Goal: Task Accomplishment & Management: Manage account settings

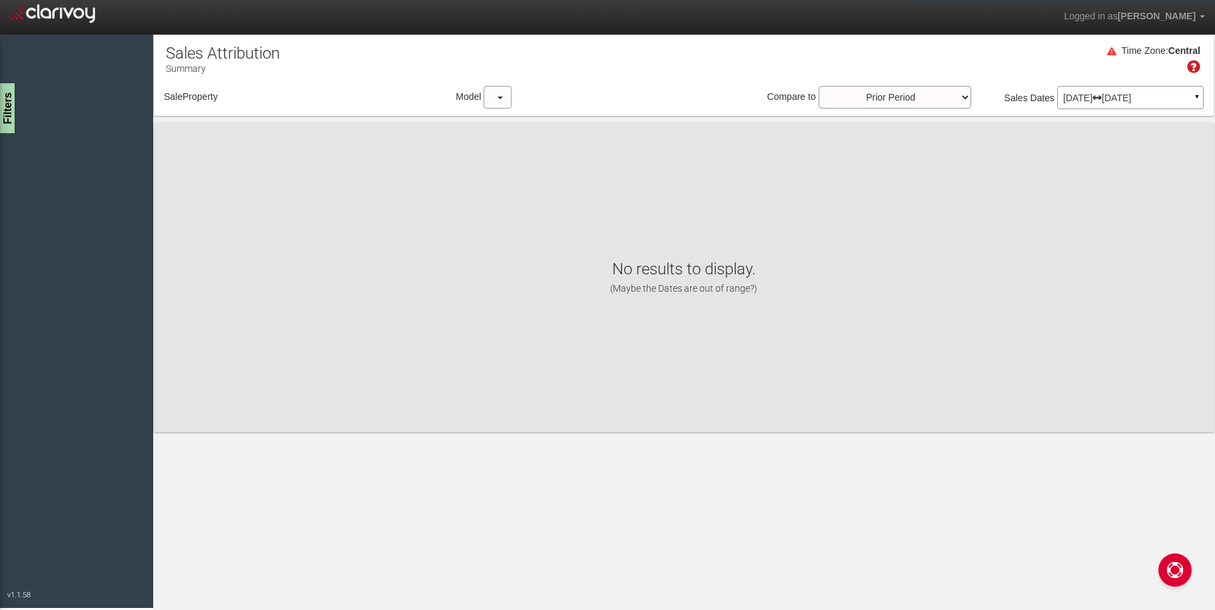
select select "object:1603"
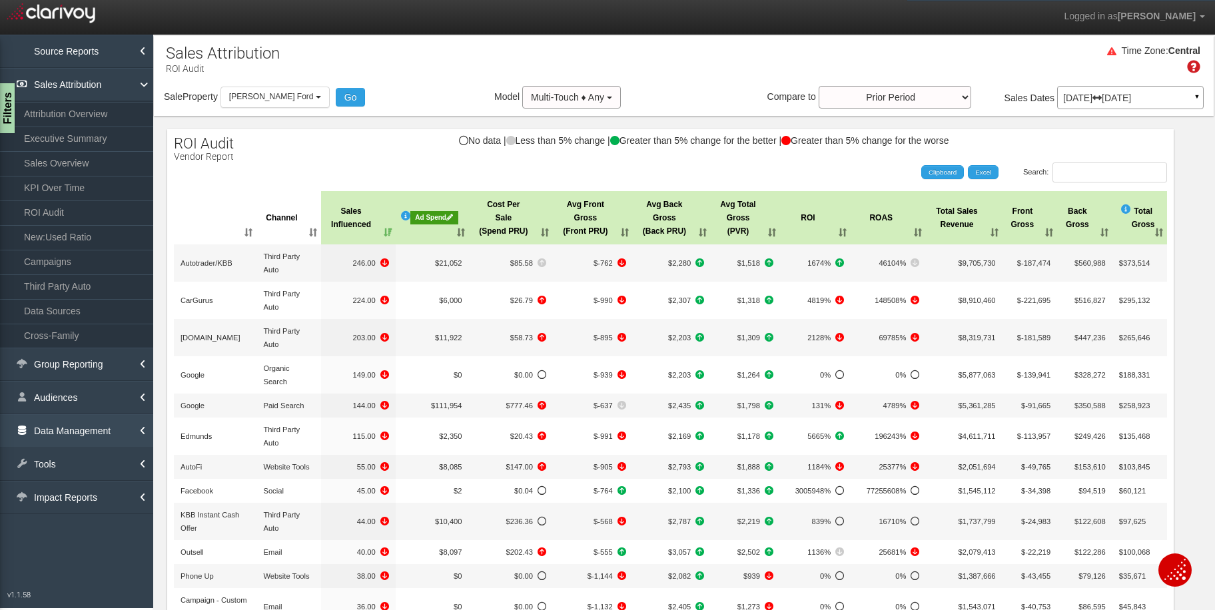
click at [81, 430] on link "Data Management" at bounding box center [76, 430] width 153 height 33
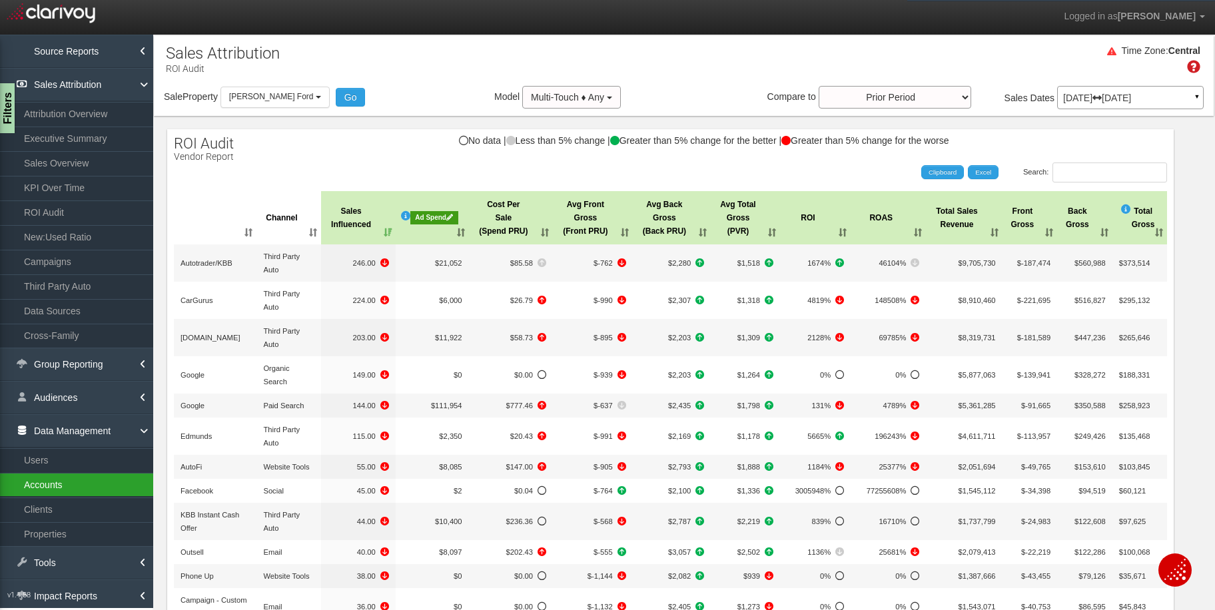
click at [64, 482] on link "Accounts" at bounding box center [76, 485] width 153 height 24
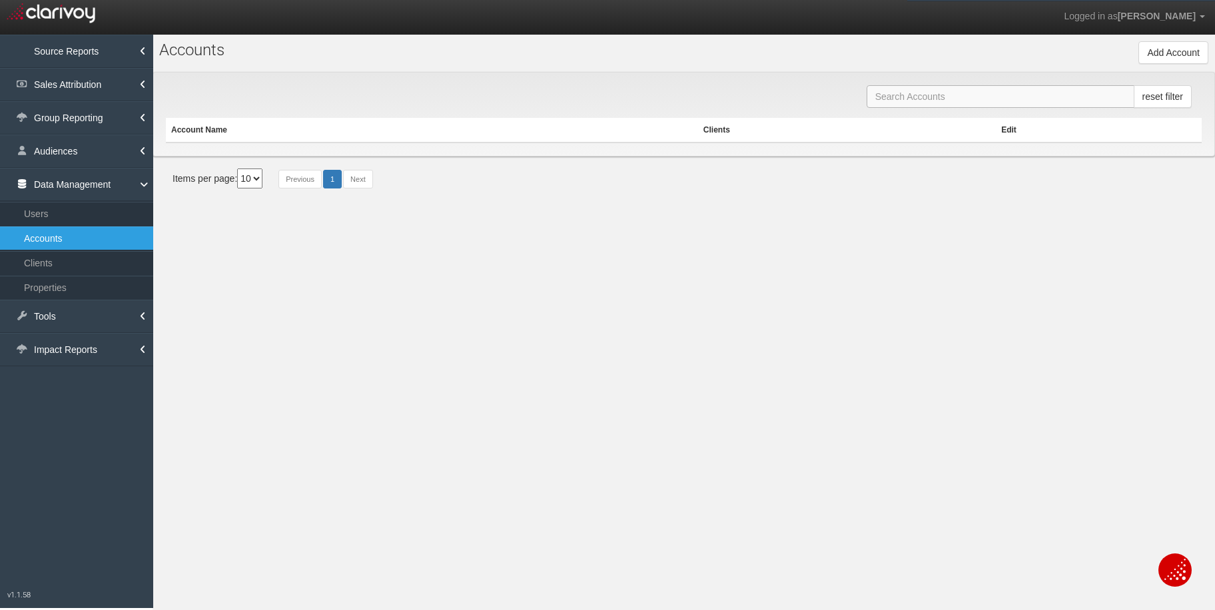
click at [934, 89] on input "text" at bounding box center [1000, 96] width 268 height 23
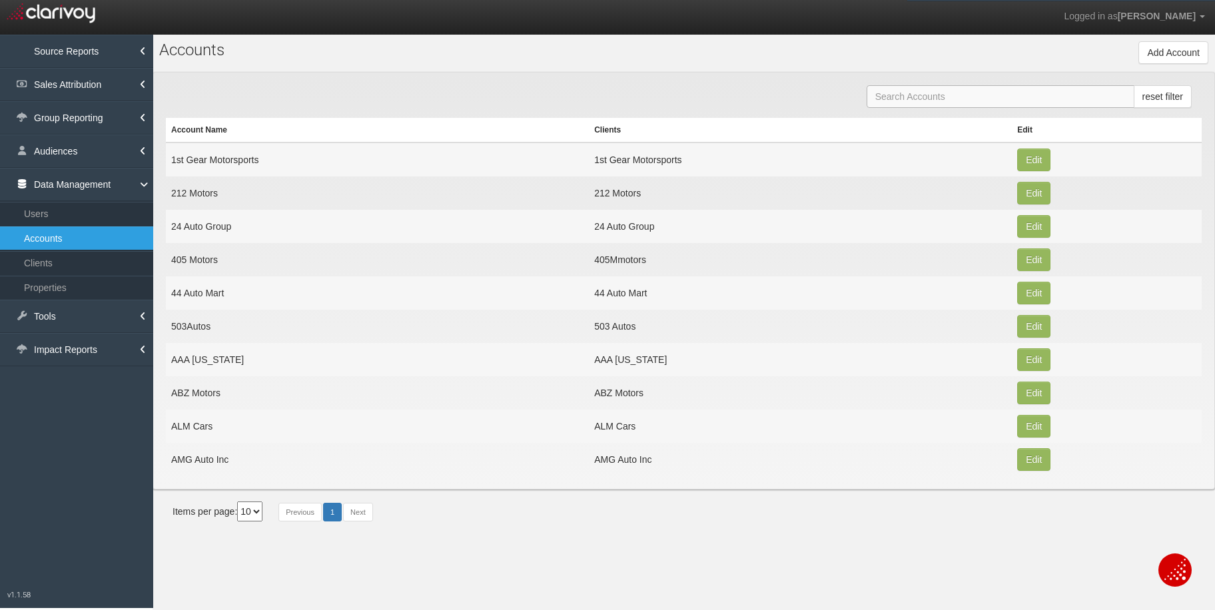
paste input "[PERSON_NAME] Chrysler Dodge Jeep Ram of [PERSON_NAME]"
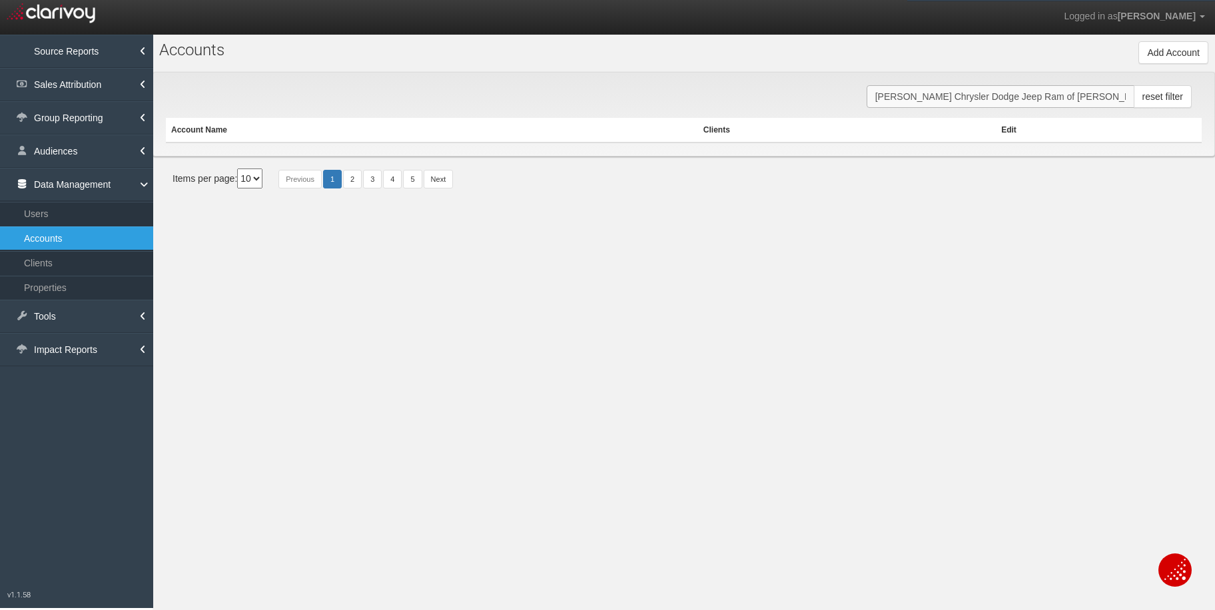
drag, startPoint x: 920, startPoint y: 99, endPoint x: 1120, endPoint y: 99, distance: 199.8
click at [1120, 99] on input "[PERSON_NAME] Chrysler Dodge Jeep Ram of [PERSON_NAME]" at bounding box center [1000, 96] width 268 height 23
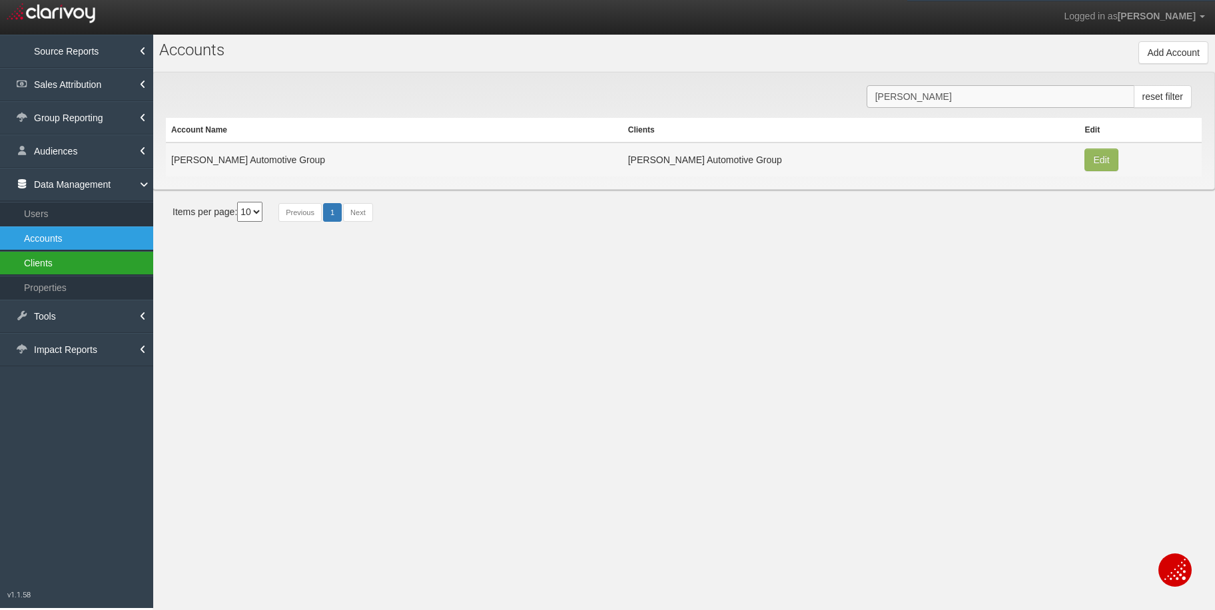
type input "[PERSON_NAME]"
drag, startPoint x: 34, startPoint y: 267, endPoint x: 775, endPoint y: 232, distance: 741.4
click at [34, 267] on link "Clients" at bounding box center [76, 263] width 153 height 24
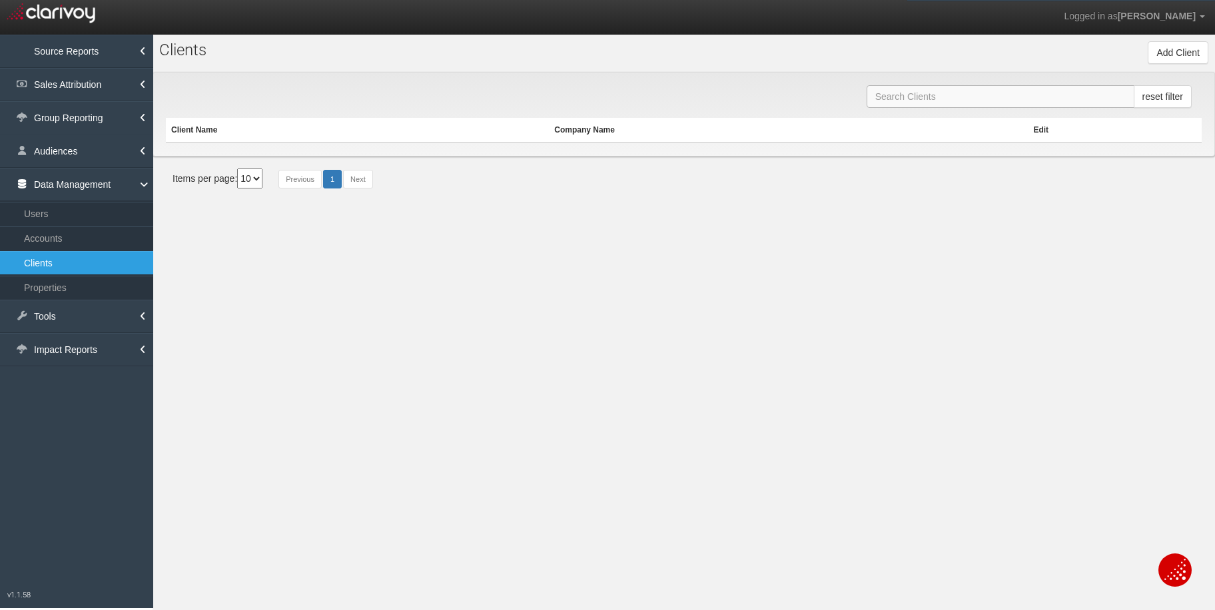
click at [908, 100] on input "text" at bounding box center [1000, 96] width 268 height 23
paste input "[PERSON_NAME] Chrysler Dodge Jeep Ram of [PERSON_NAME]"
drag, startPoint x: 920, startPoint y: 99, endPoint x: 1098, endPoint y: 102, distance: 177.2
click at [1098, 102] on input "[PERSON_NAME] Chrysler Dodge Jeep Ram of [PERSON_NAME]" at bounding box center [1000, 96] width 268 height 23
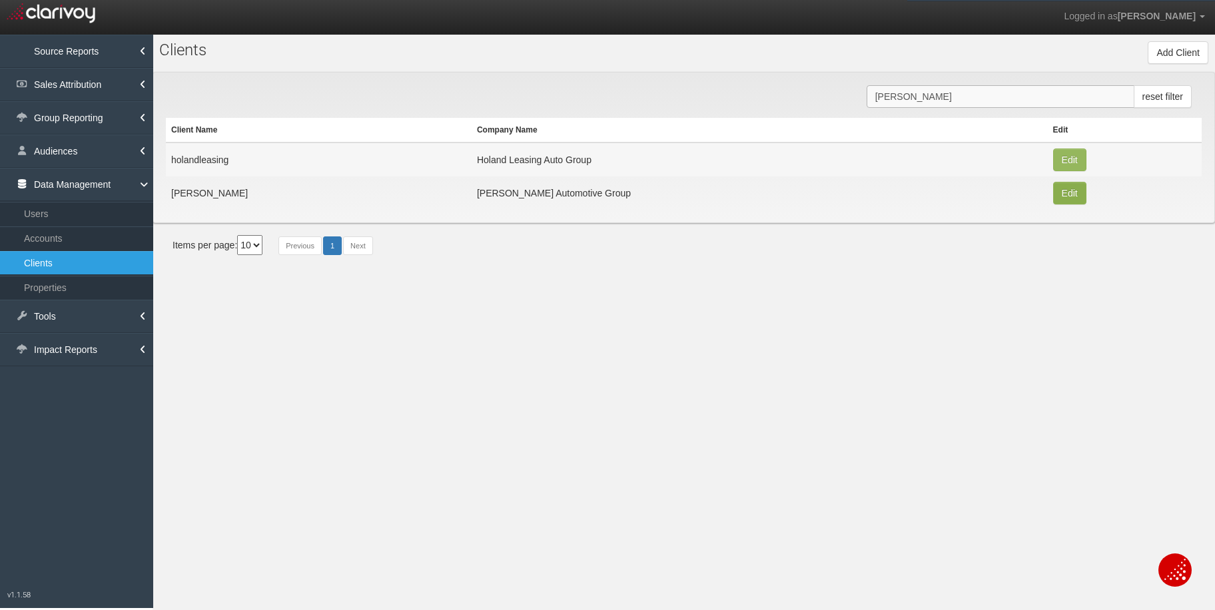
type input "[PERSON_NAME]"
click at [1053, 171] on button "Edit" at bounding box center [1069, 160] width 33 height 23
type input "[PERSON_NAME]"
type input "1ffdc8df8f27551bc3cb931377ffb5fc55803118"
type input "2530"
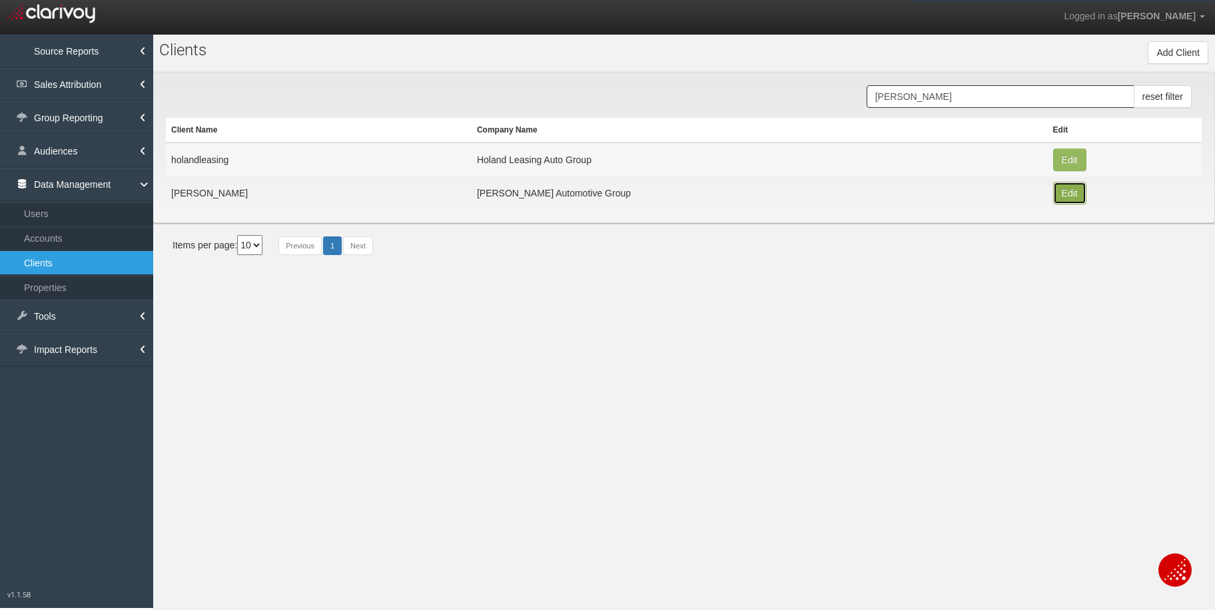
type input "[PERSON_NAME] Automotive Group"
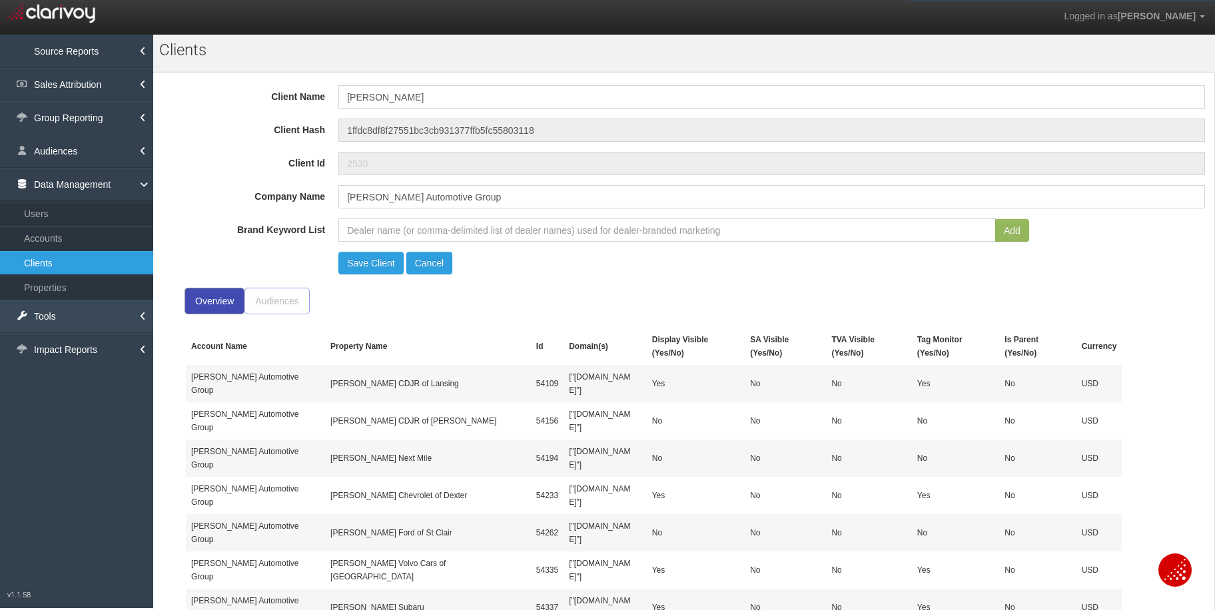
click at [77, 309] on link "Tools" at bounding box center [76, 316] width 153 height 33
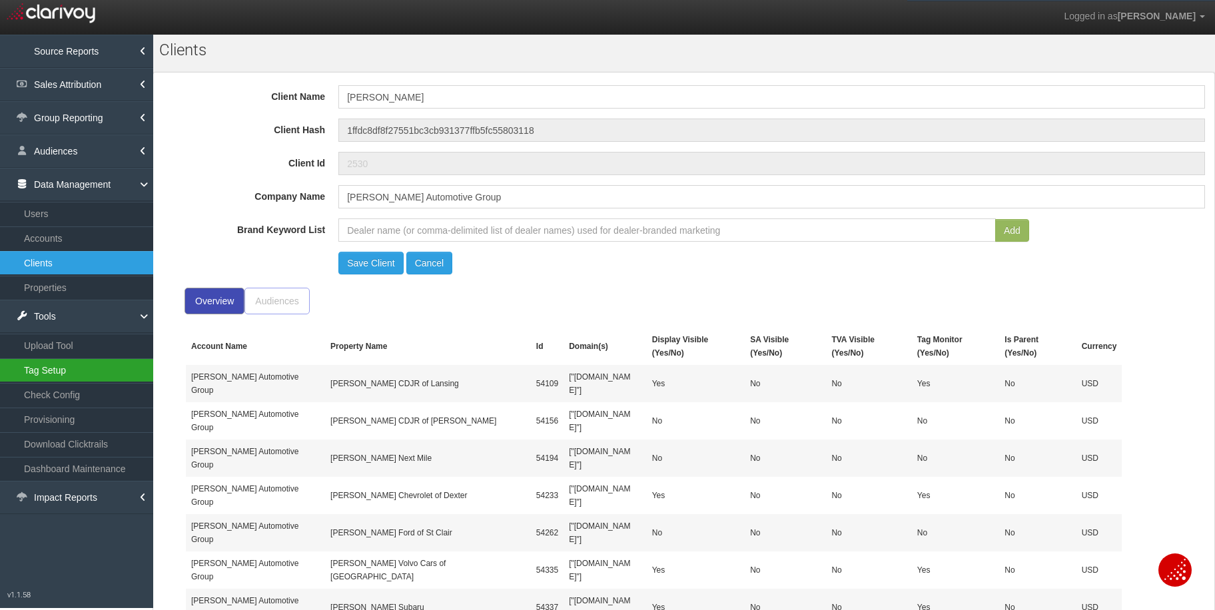
click at [109, 372] on link "Tag Setup" at bounding box center [76, 370] width 153 height 24
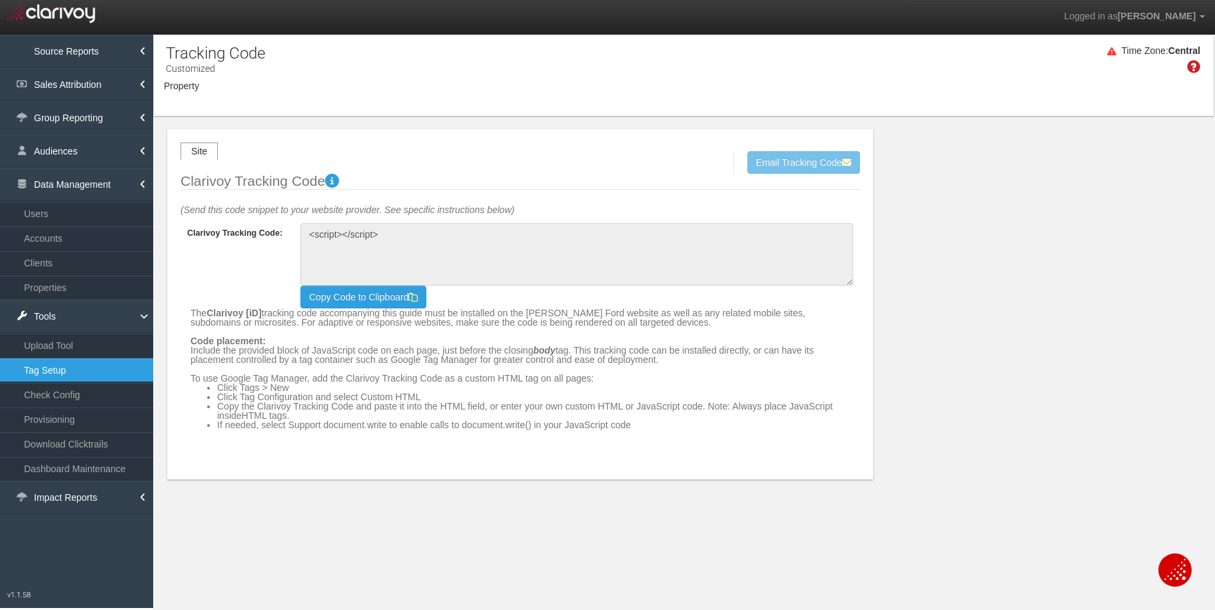
type textarea "<!-- Clarivoy Tracking Code --> <script type="text/javascript" src="//[DOMAIN_N…"
select select "object:9450"
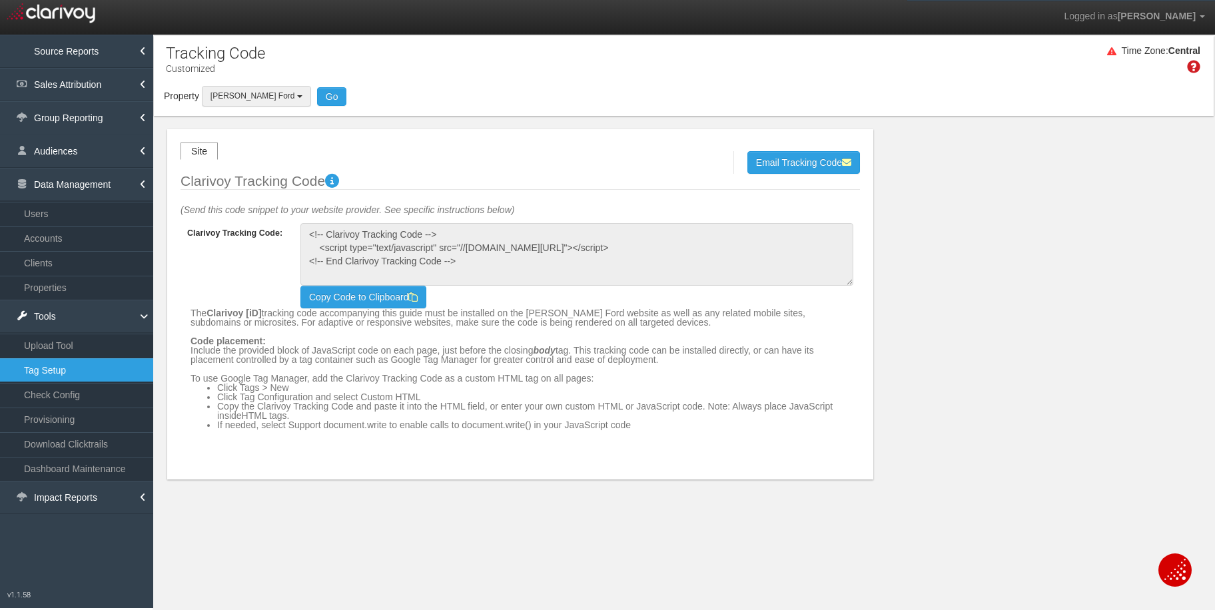
click at [297, 96] on b "button" at bounding box center [299, 96] width 5 height 3
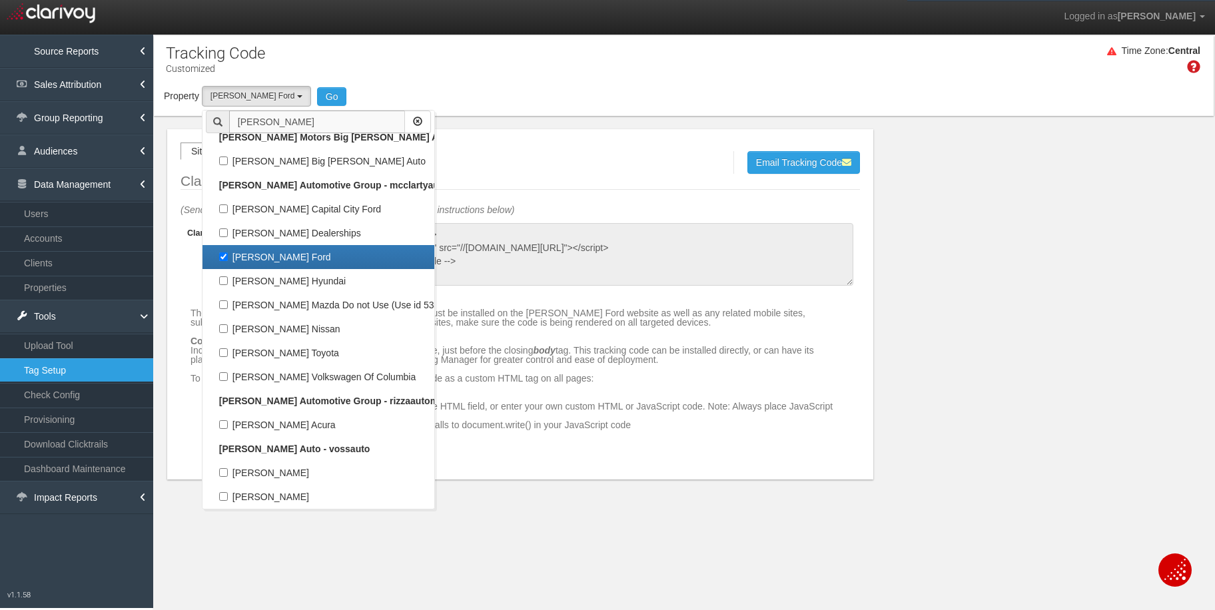
scroll to position [230, 0]
type input "[PERSON_NAME]"
click at [221, 258] on label "[PERSON_NAME] Ford" at bounding box center [318, 256] width 225 height 17
click at [221, 258] on input "[PERSON_NAME] Ford" at bounding box center [223, 256] width 9 height 9
checkbox input "false"
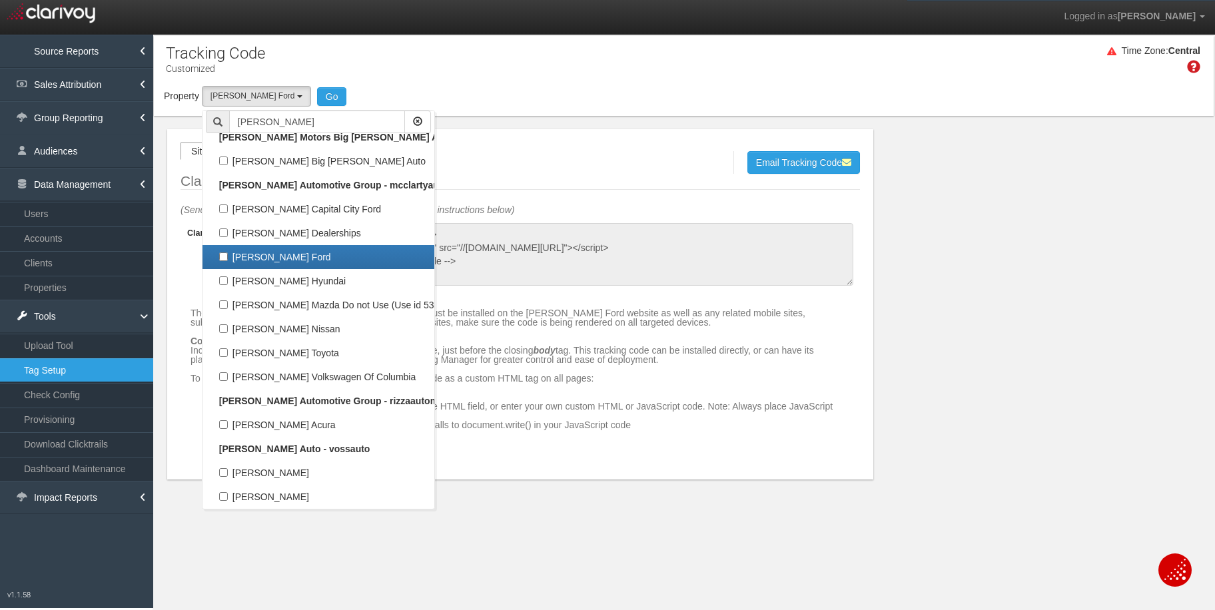
select select
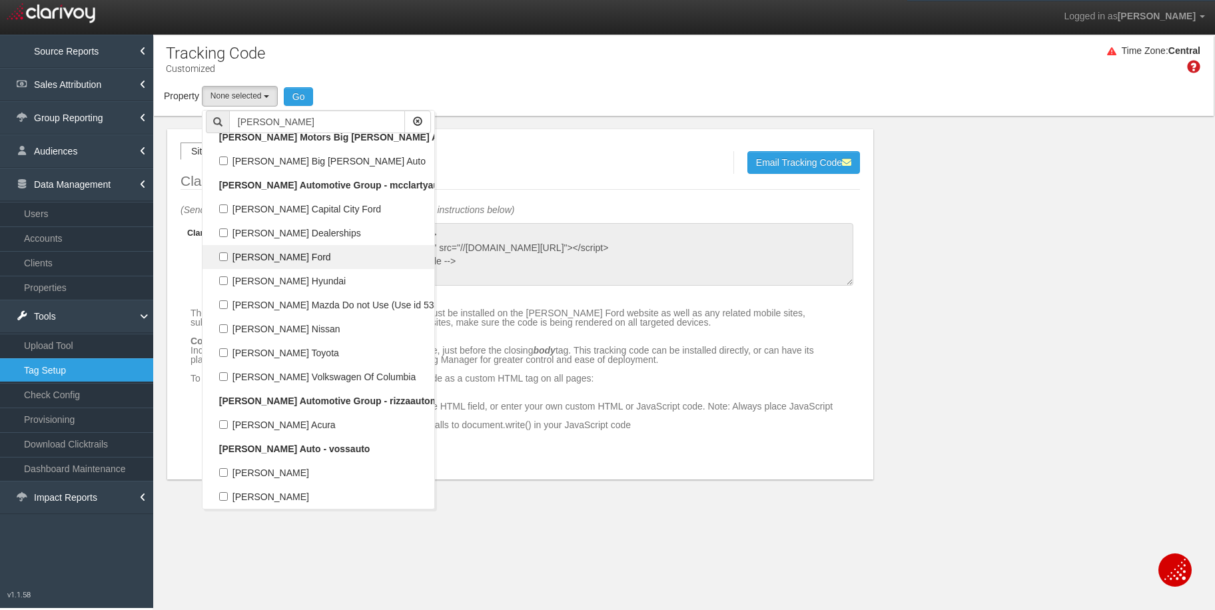
scroll to position [62731, 0]
drag, startPoint x: 260, startPoint y: 119, endPoint x: 270, endPoint y: 131, distance: 14.7
click at [233, 119] on input "[PERSON_NAME]" at bounding box center [317, 122] width 176 height 23
paste input "[PERSON_NAME] Chrysler Dodge Jeep Ram of [PERSON_NAME]"
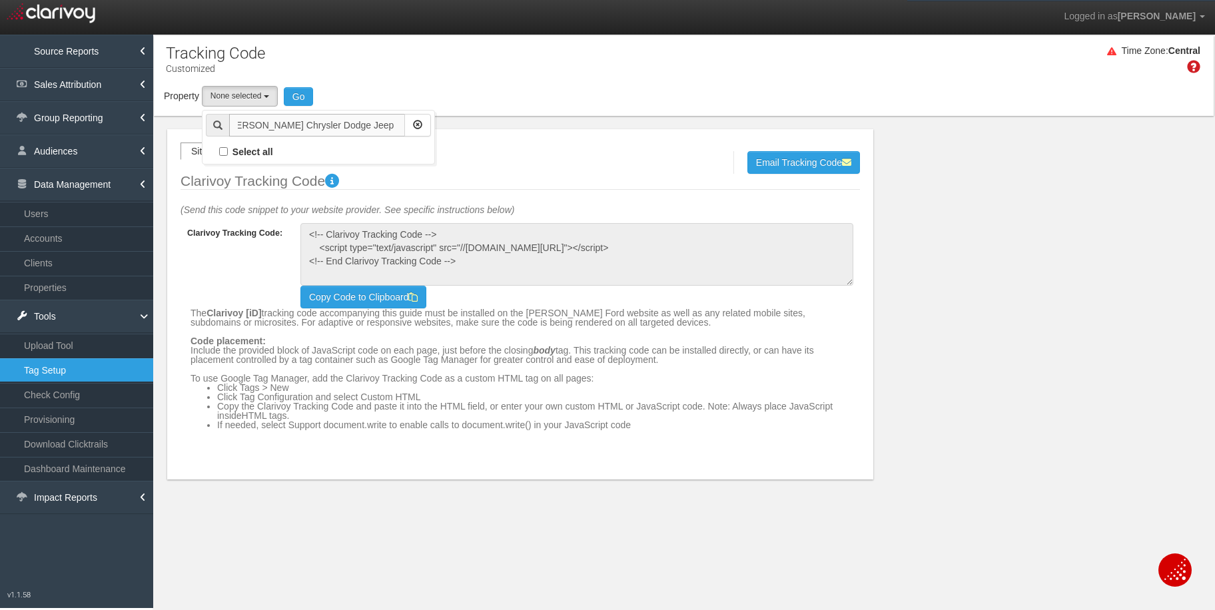
scroll to position [0, 0]
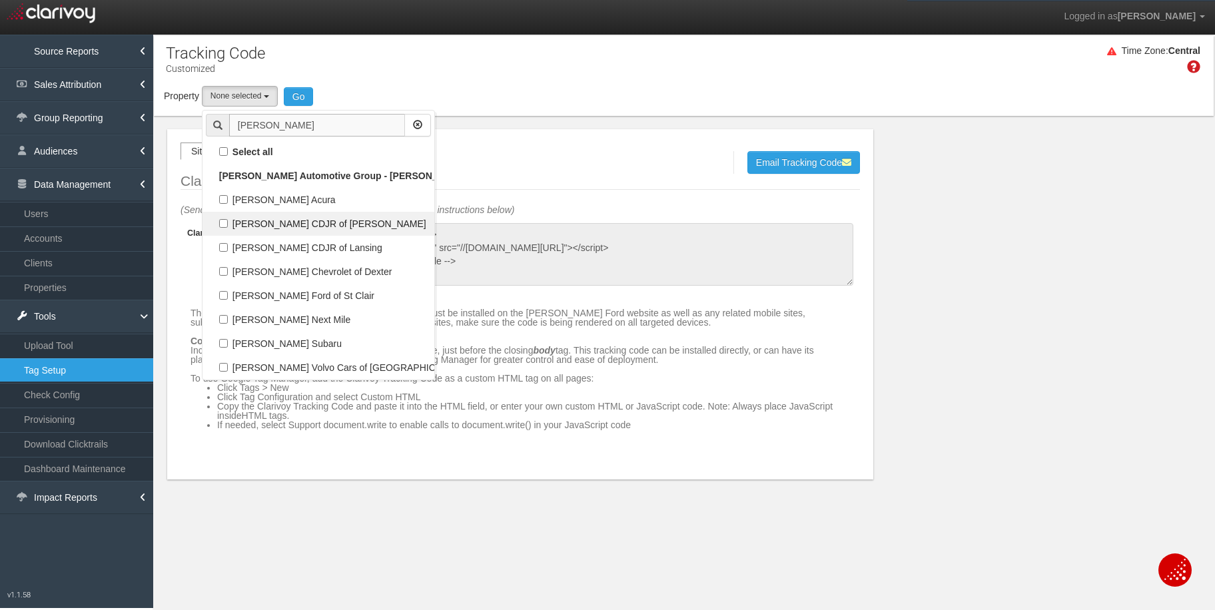
type input "[PERSON_NAME]"
drag, startPoint x: 227, startPoint y: 224, endPoint x: 266, endPoint y: 226, distance: 39.3
click at [227, 225] on label "[PERSON_NAME] CDJR of [PERSON_NAME]" at bounding box center [318, 223] width 225 height 17
click at [227, 225] on input "[PERSON_NAME] CDJR of [PERSON_NAME]" at bounding box center [223, 223] width 9 height 9
checkbox input "true"
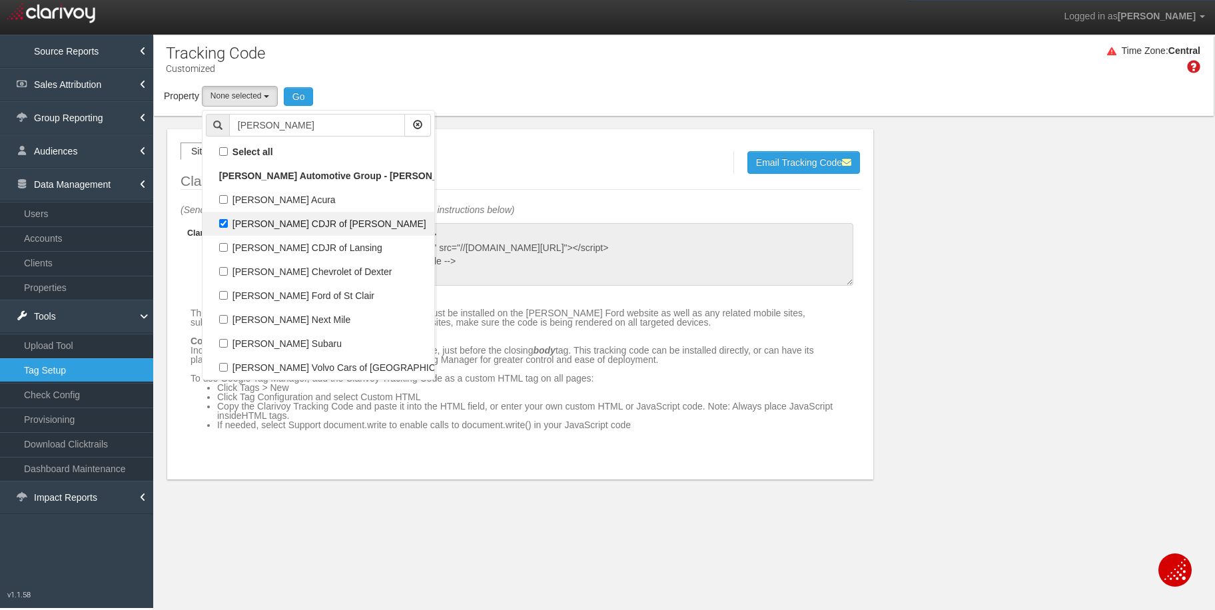
select select "object:8829"
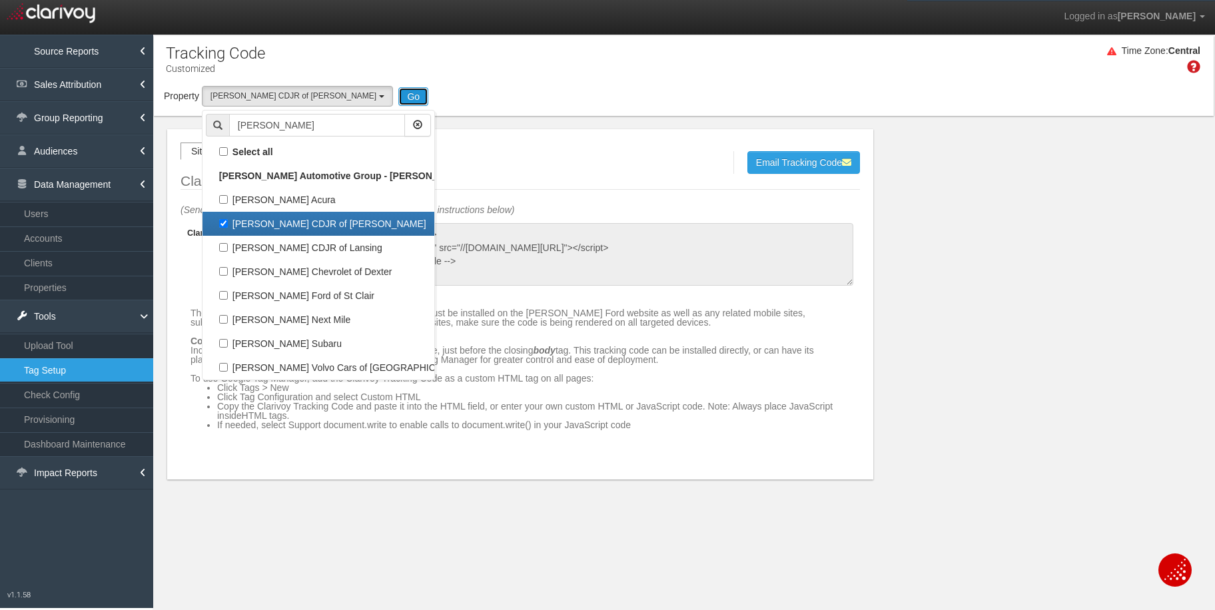
click at [398, 97] on button "Go" at bounding box center [413, 96] width 30 height 19
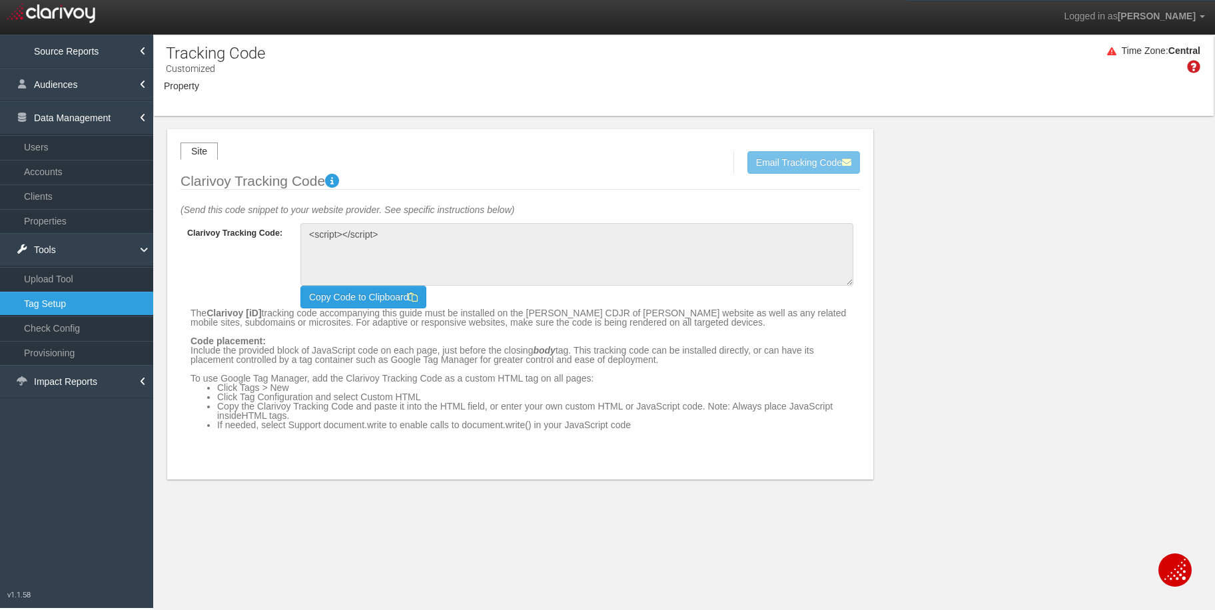
type textarea "<!-- Clarivoy Tracking Code --> <script type="text/javascript" src="//[DOMAIN_N…"
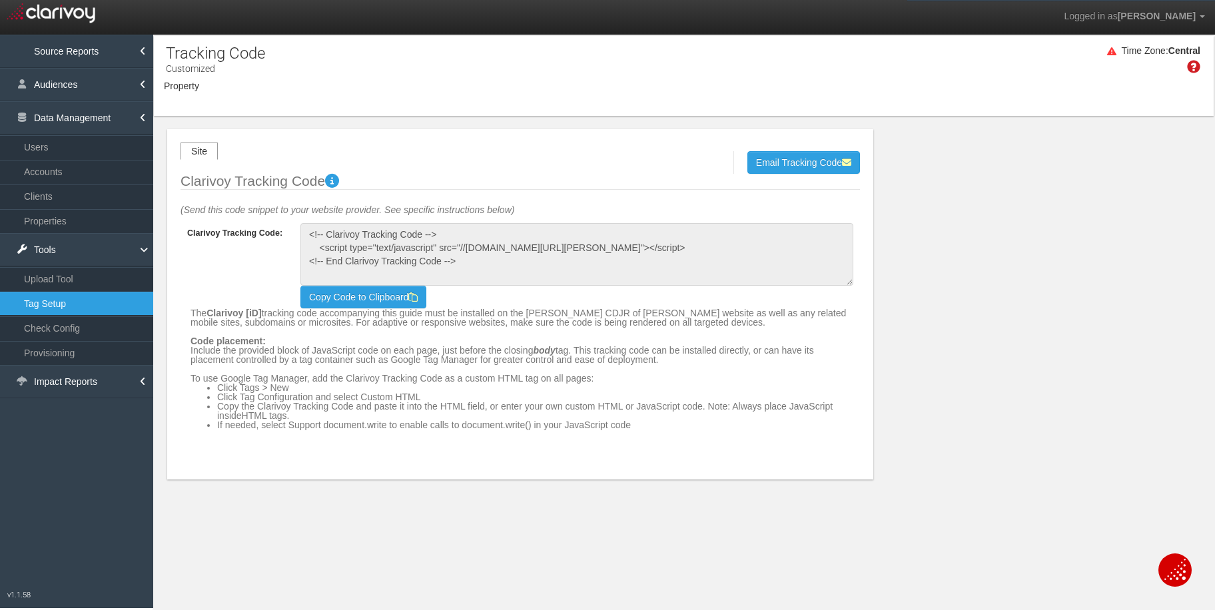
select select "object:15788"
click at [789, 163] on button "Email Tracking Code" at bounding box center [803, 162] width 113 height 23
click at [635, 161] on input "email" at bounding box center [592, 162] width 122 height 15
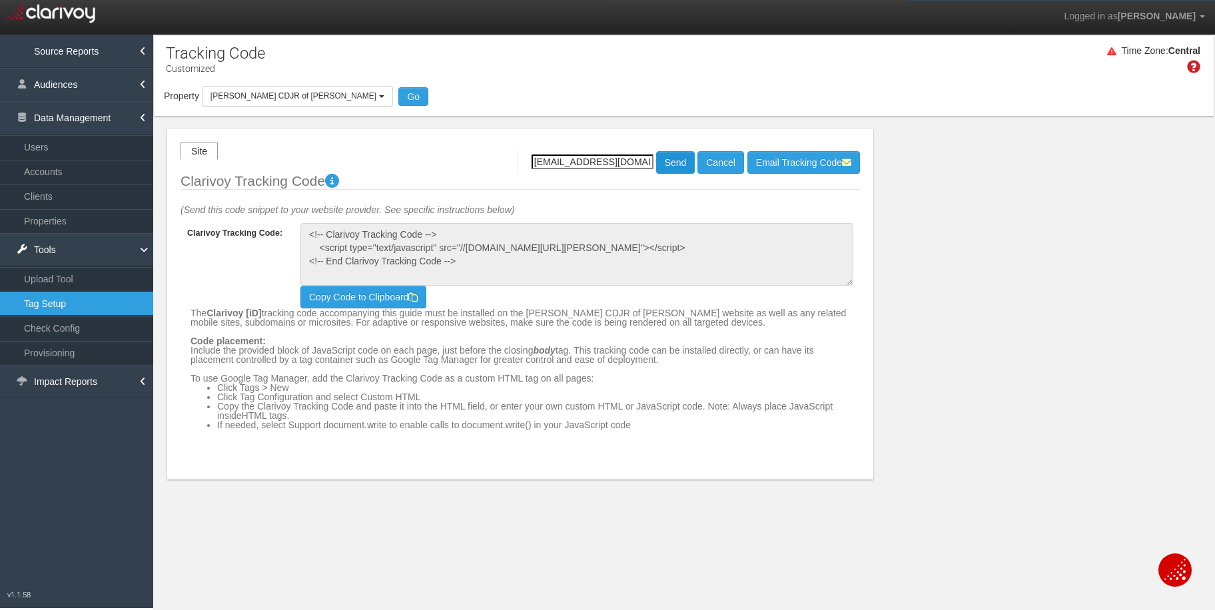
type input "[EMAIL_ADDRESS][DOMAIN_NAME]"
click at [660, 167] on button "Send" at bounding box center [675, 162] width 39 height 23
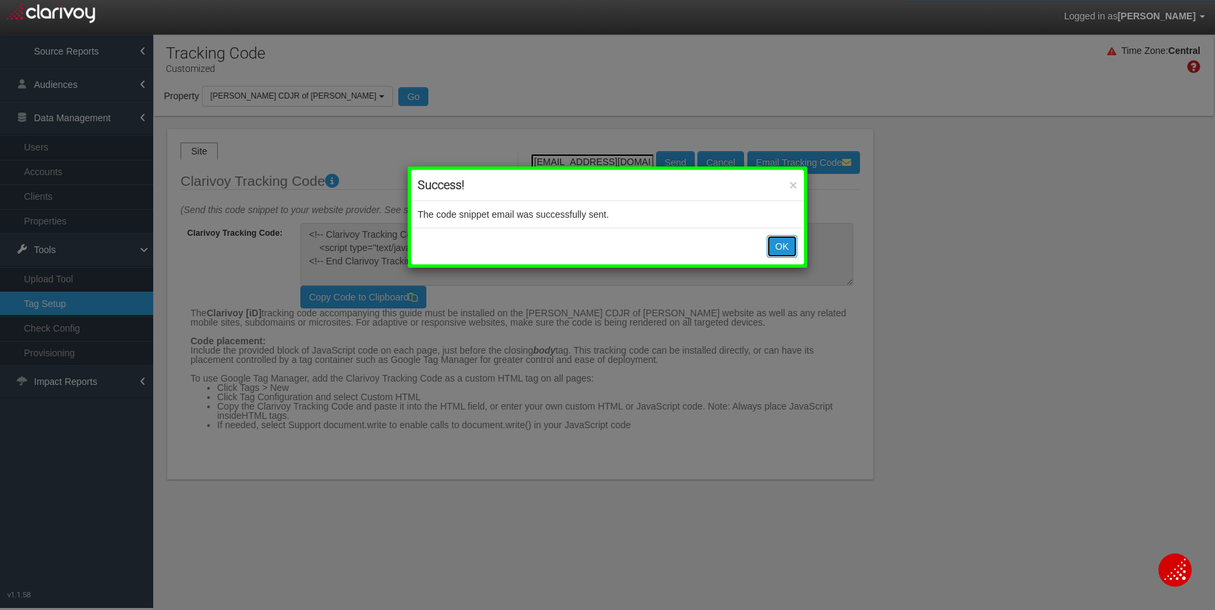
click at [773, 246] on button "OK" at bounding box center [782, 246] width 31 height 23
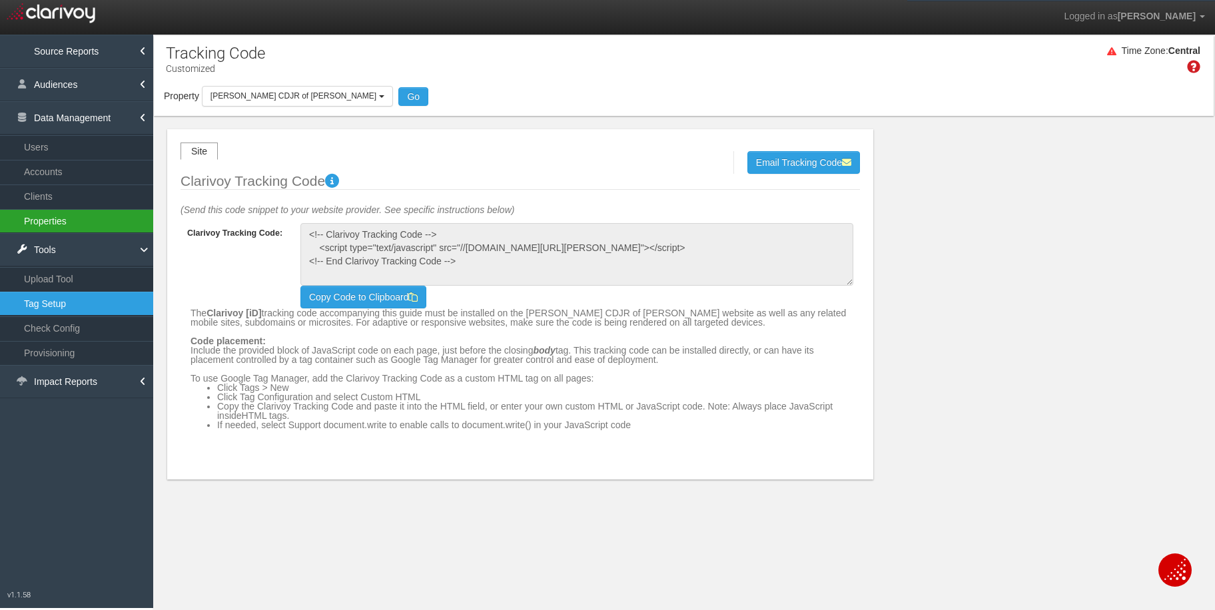
click at [58, 218] on link "Properties" at bounding box center [76, 221] width 153 height 24
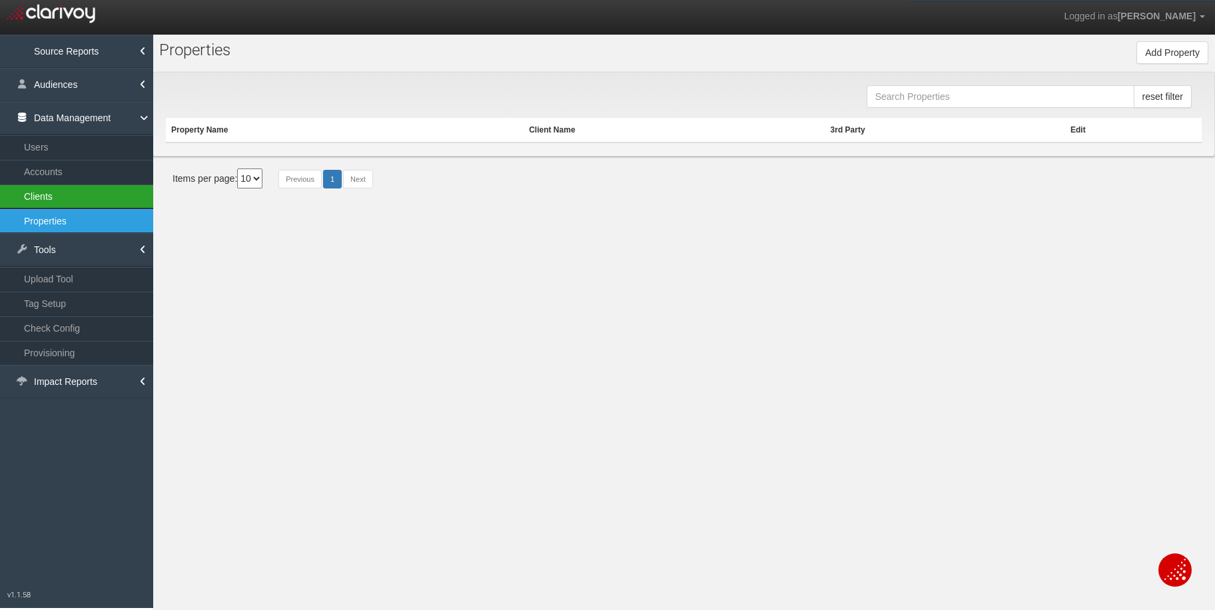
click at [31, 192] on link "Clients" at bounding box center [76, 196] width 153 height 24
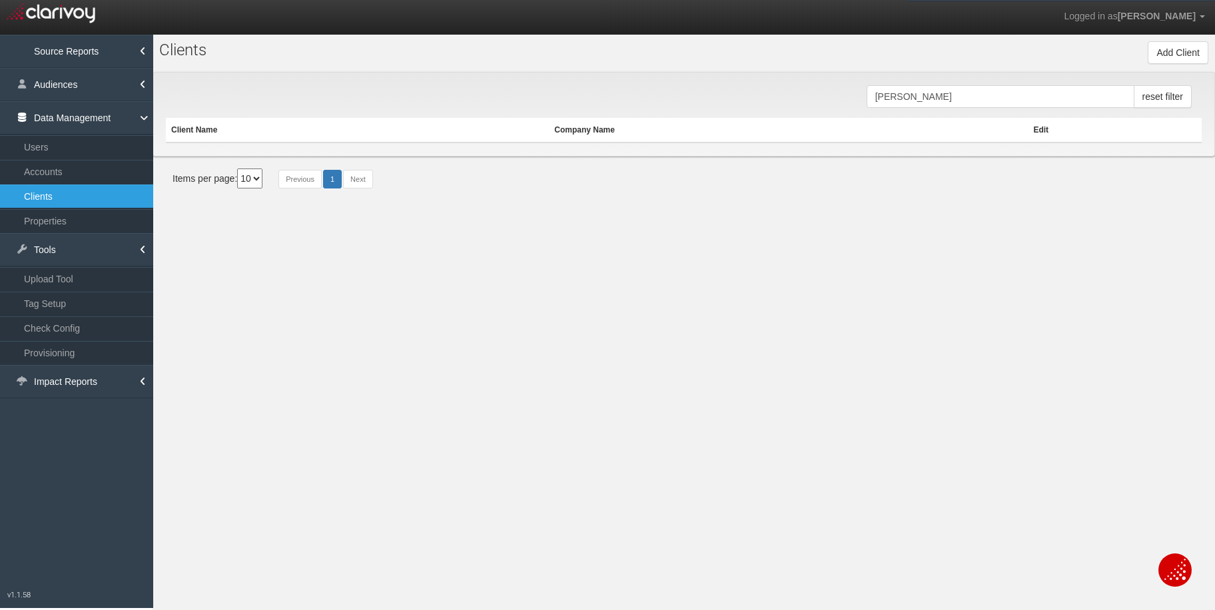
click at [924, 98] on input "[PERSON_NAME]" at bounding box center [1000, 96] width 268 height 23
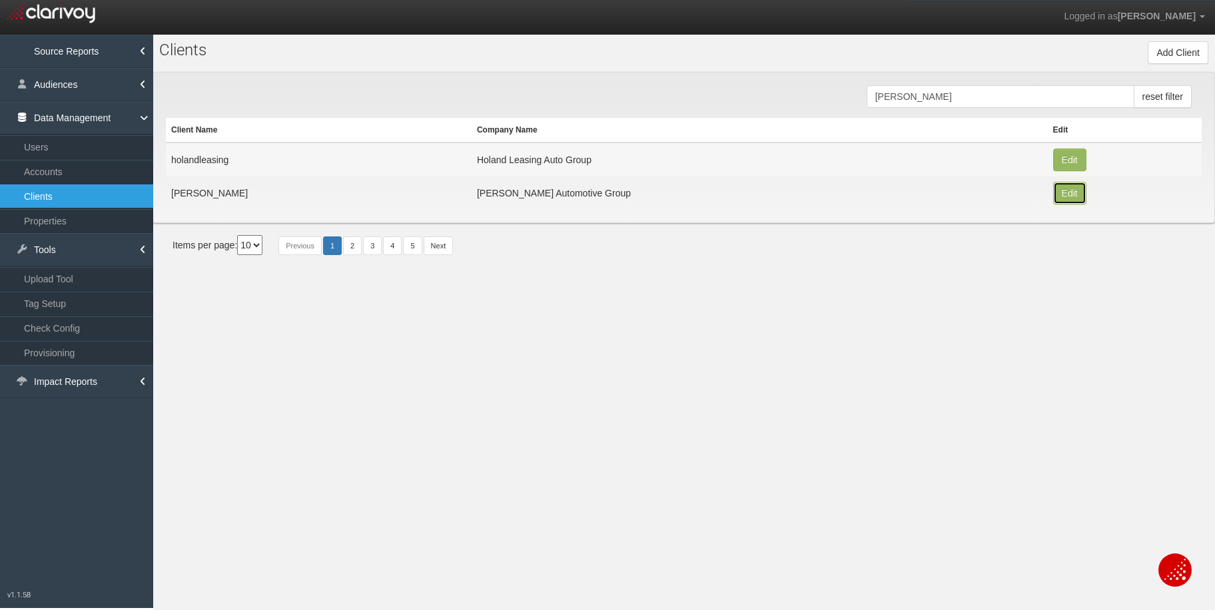
click at [1053, 171] on button "Edit" at bounding box center [1069, 160] width 33 height 23
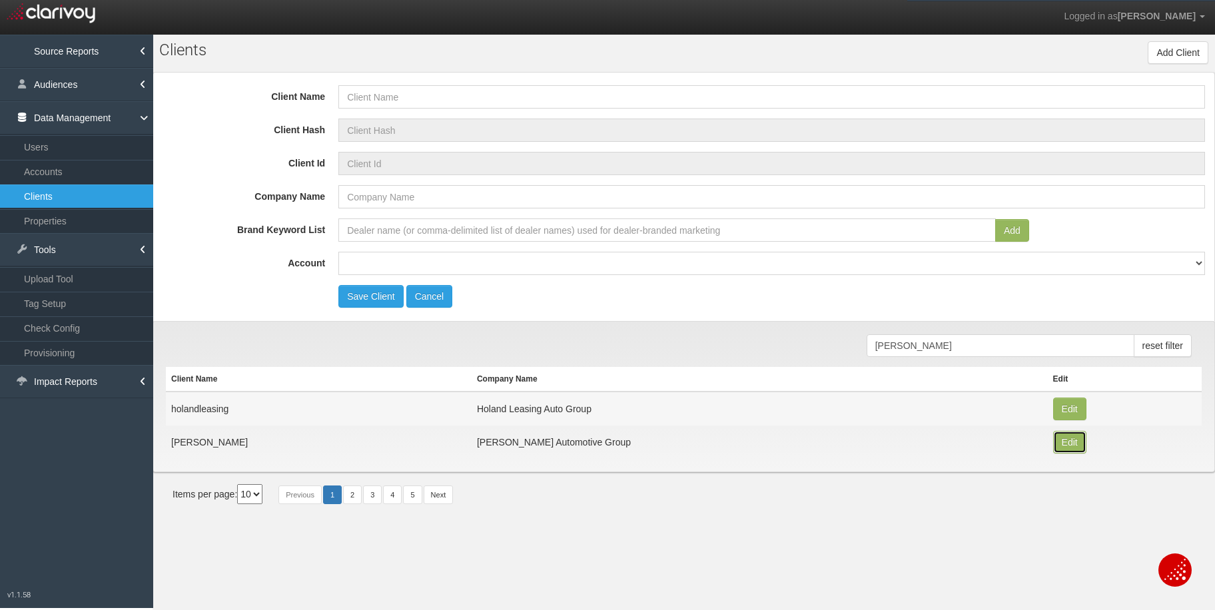
type input "[PERSON_NAME]"
type input "1ffdc8df8f27551bc3cb931377ffb5fc55803118"
type input "2530"
type input "[PERSON_NAME] Automotive Group"
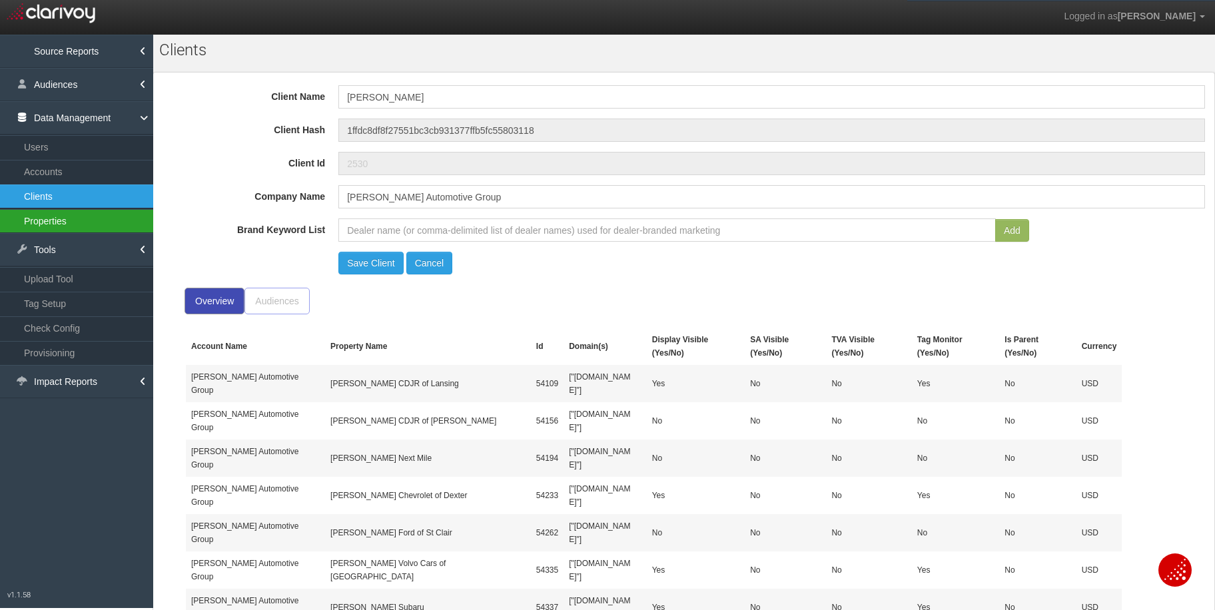
click at [71, 216] on link "Properties" at bounding box center [76, 221] width 153 height 24
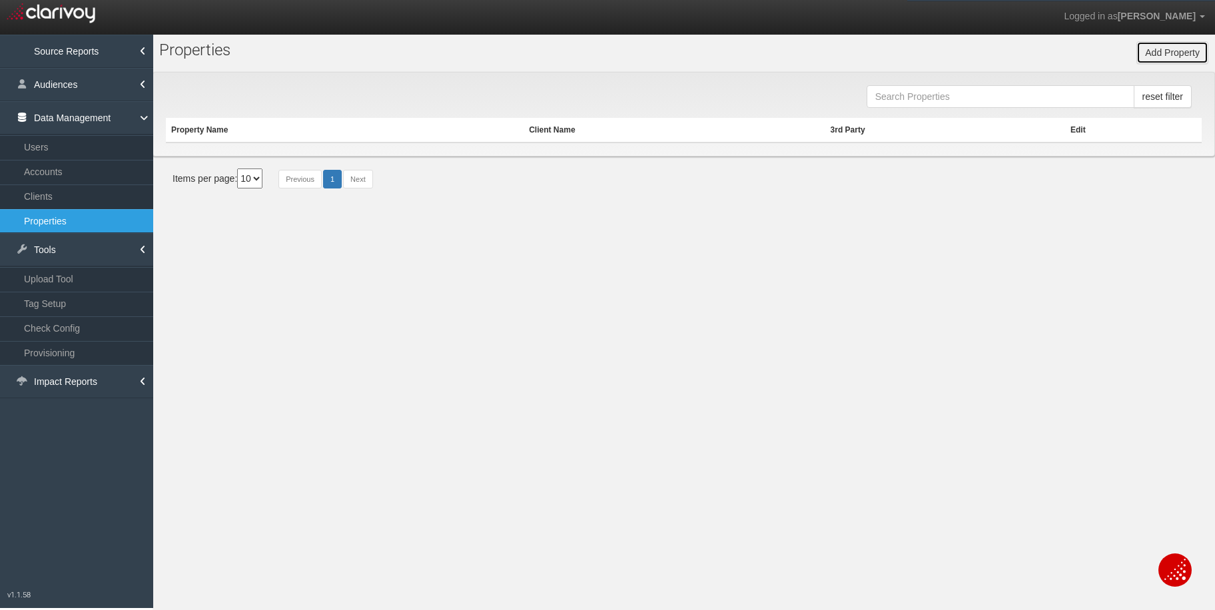
click at [1148, 55] on button "Add Property" at bounding box center [1172, 52] width 72 height 23
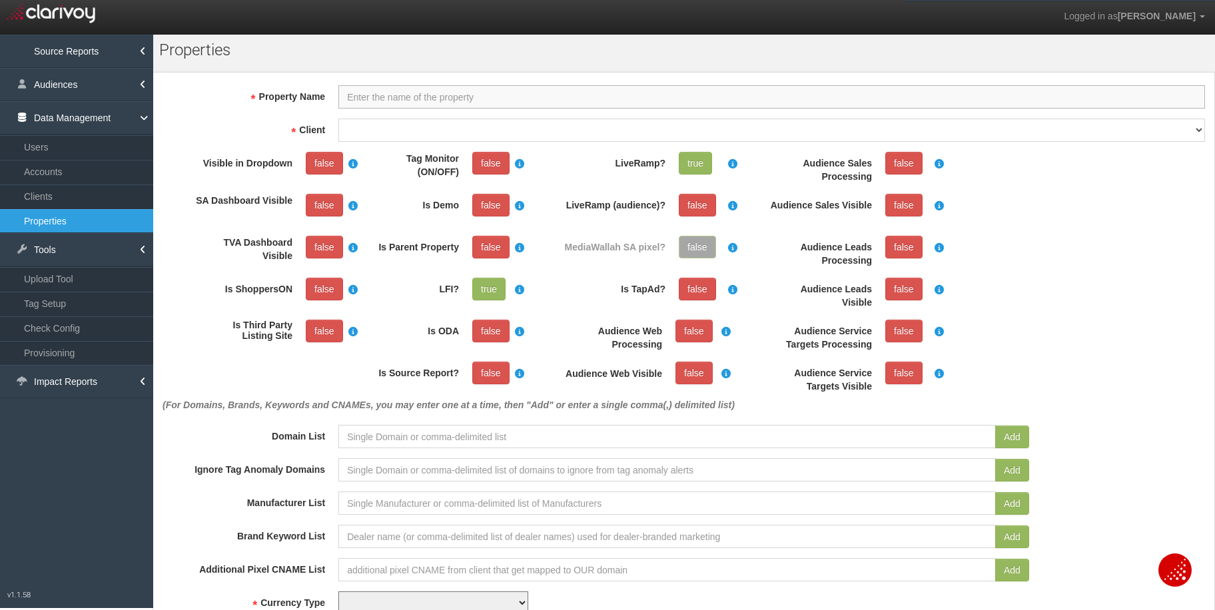
click at [383, 99] on input "Property Name" at bounding box center [771, 96] width 866 height 23
paste input "[URL][DOMAIN_NAME]"
type input "[URL][DOMAIN_NAME]"
drag, startPoint x: 470, startPoint y: 102, endPoint x: 340, endPoint y: 95, distance: 130.7
click at [340, 95] on input "[URL][DOMAIN_NAME]" at bounding box center [771, 96] width 866 height 23
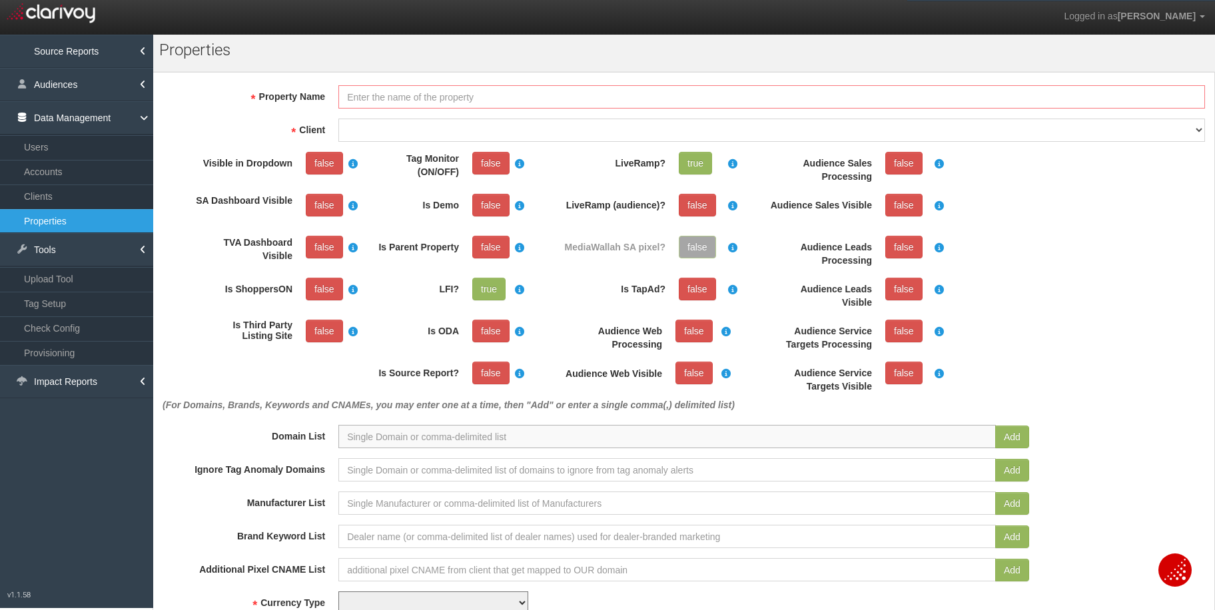
click at [376, 442] on input at bounding box center [666, 436] width 657 height 23
paste input "[URL][DOMAIN_NAME]"
type input "[URL][DOMAIN_NAME]"
click at [998, 431] on button "Add" at bounding box center [1012, 437] width 34 height 23
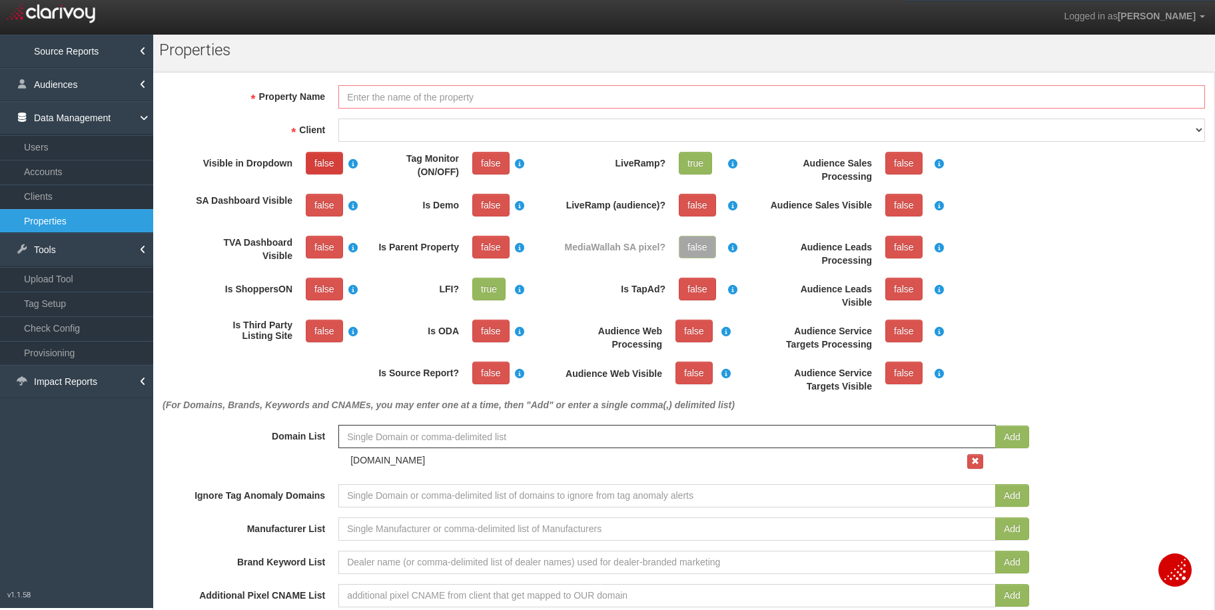
click at [332, 162] on link "false" at bounding box center [324, 163] width 37 height 23
click at [330, 201] on link "false" at bounding box center [324, 205] width 37 height 23
click at [490, 164] on link "false" at bounding box center [490, 163] width 37 height 23
click at [502, 253] on link "false" at bounding box center [490, 247] width 37 height 23
click at [398, 133] on select "1stgear 212motors 24autogroup 401group 405motors 44automart 503autos a-b aaaohi…" at bounding box center [771, 130] width 866 height 23
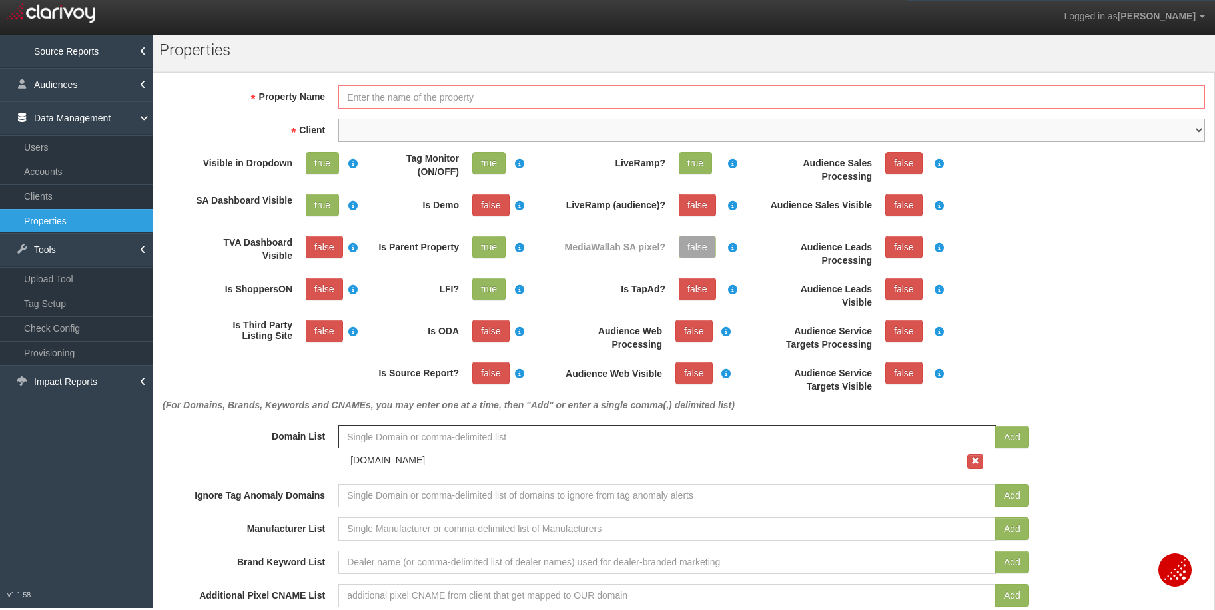
select select "6809537d1690113cfbc7f9ee"
click at [418, 97] on input "Property Name" at bounding box center [771, 96] width 866 height 23
click at [1106, 225] on div "(For Domains, Brands, Keywords and CNAMEs, you may enter one at a time, then "A…" at bounding box center [684, 283] width 1056 height 263
click at [389, 95] on input "Property Name" at bounding box center [771, 96] width 866 height 23
type input "[PERSON_NAME] Automotive Group - Parent"
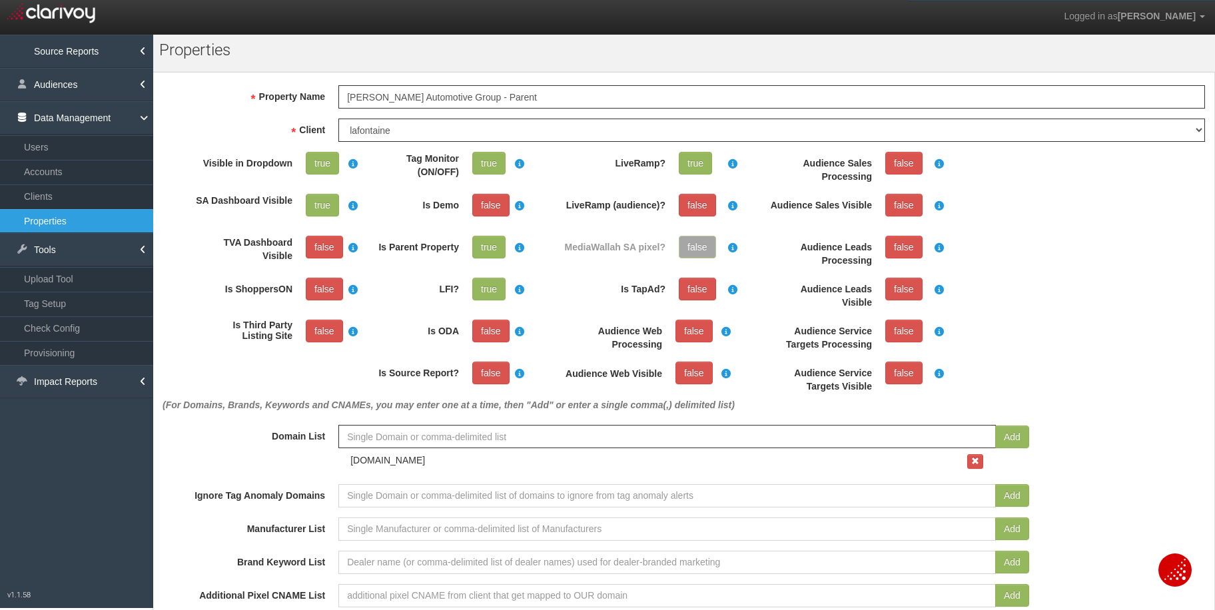
click at [242, 109] on form "Property Name [PERSON_NAME] Automotive Group - Parent Property Id Property Hash…" at bounding box center [684, 611] width 1036 height 1052
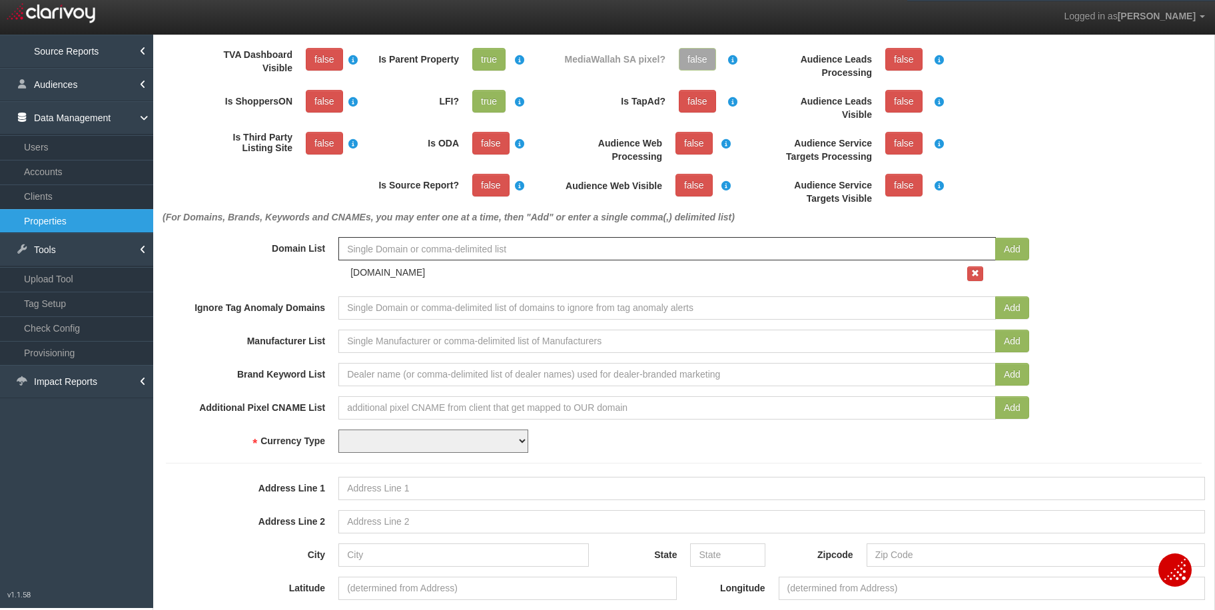
scroll to position [198, 0]
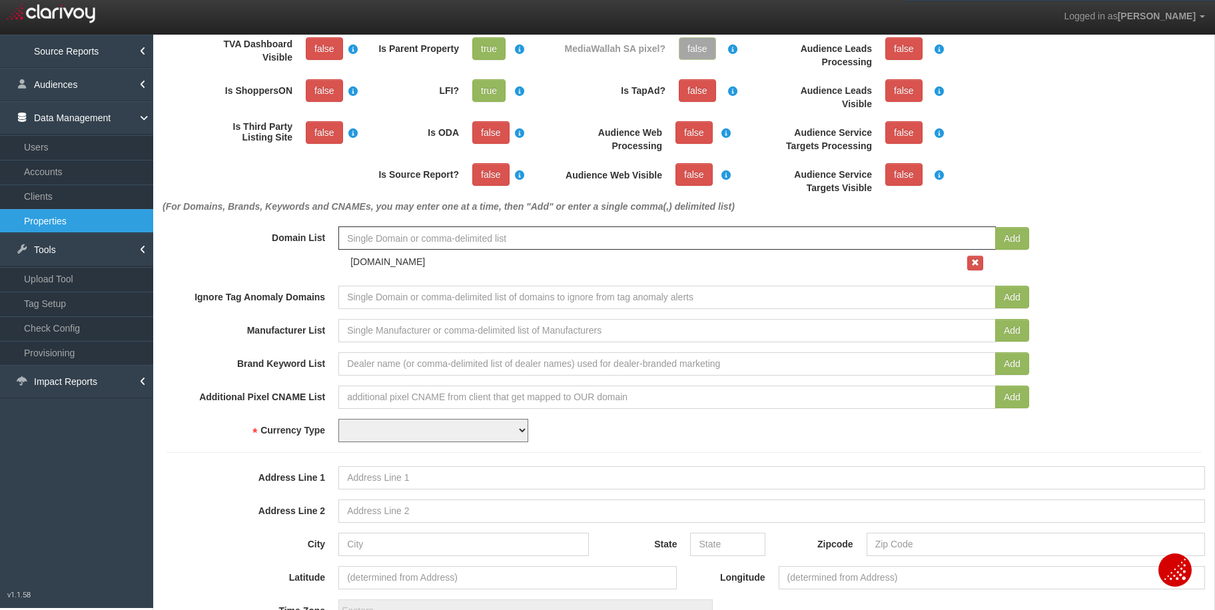
click at [512, 434] on select "USD CAD" at bounding box center [433, 430] width 190 height 23
select select "string:USD"
click at [527, 481] on input "Address Line 1" at bounding box center [771, 477] width 866 height 23
click at [370, 482] on input "Address Line 1" at bounding box center [771, 477] width 866 height 23
paste input "[STREET_ADDRESS]"
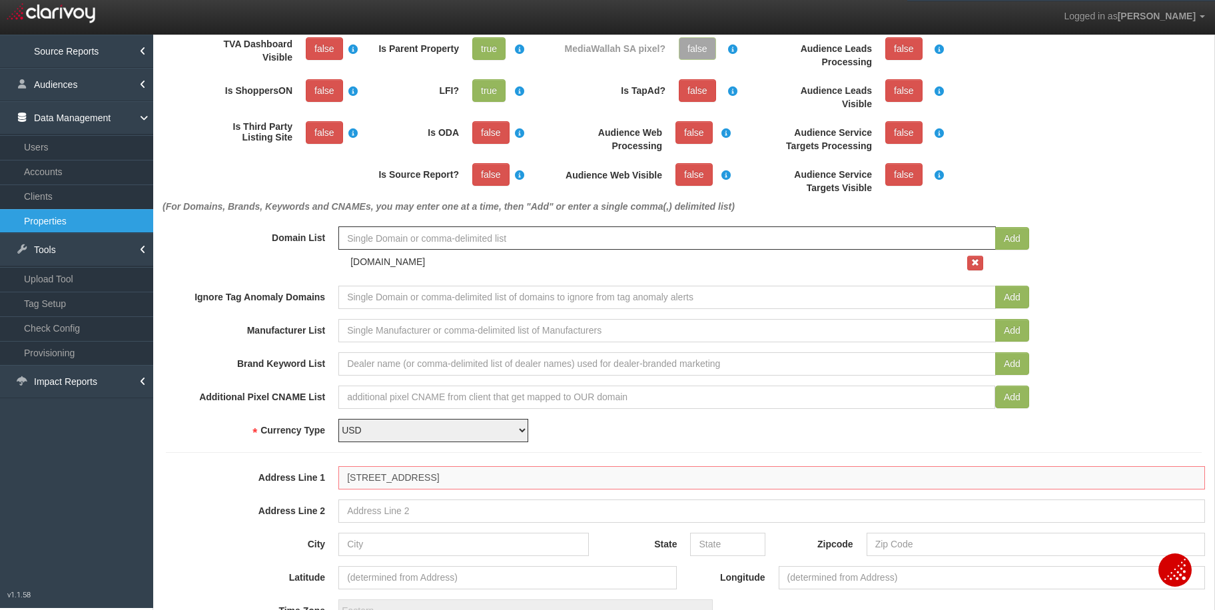
type input "[STREET_ADDRESS]"
click at [377, 541] on input "City" at bounding box center [463, 544] width 250 height 23
type input "[PERSON_NAME]"
type input "MI"
type input "48430"
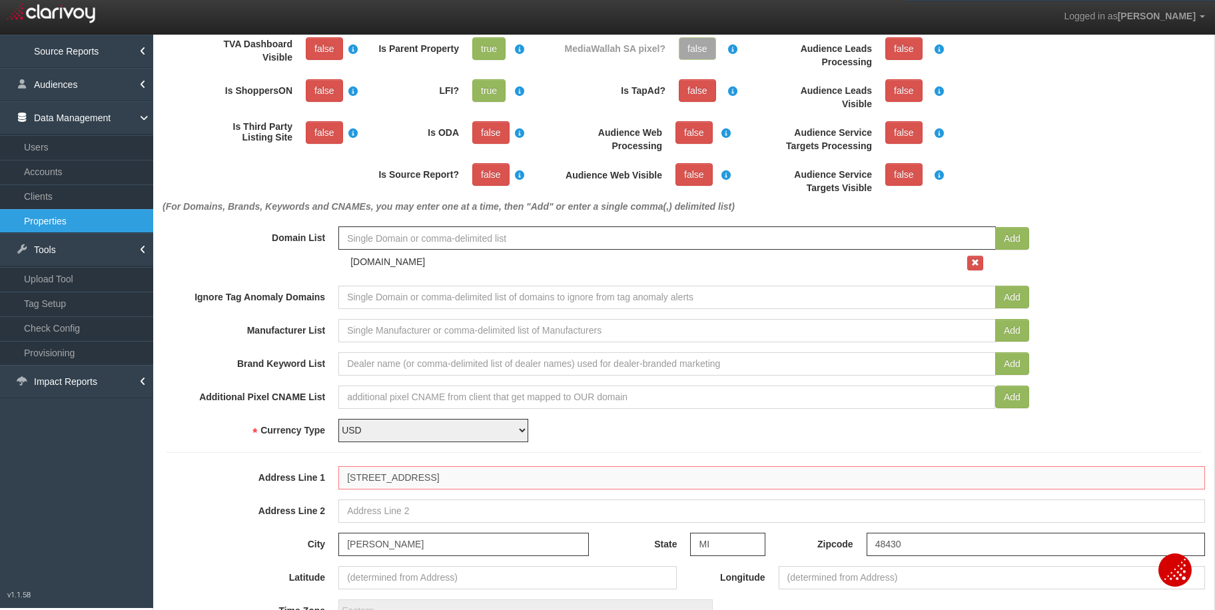
drag, startPoint x: 505, startPoint y: 477, endPoint x: 424, endPoint y: 479, distance: 81.3
click at [424, 479] on input "[STREET_ADDRESS]" at bounding box center [771, 477] width 866 height 23
type input "[STREET_ADDRESS]"
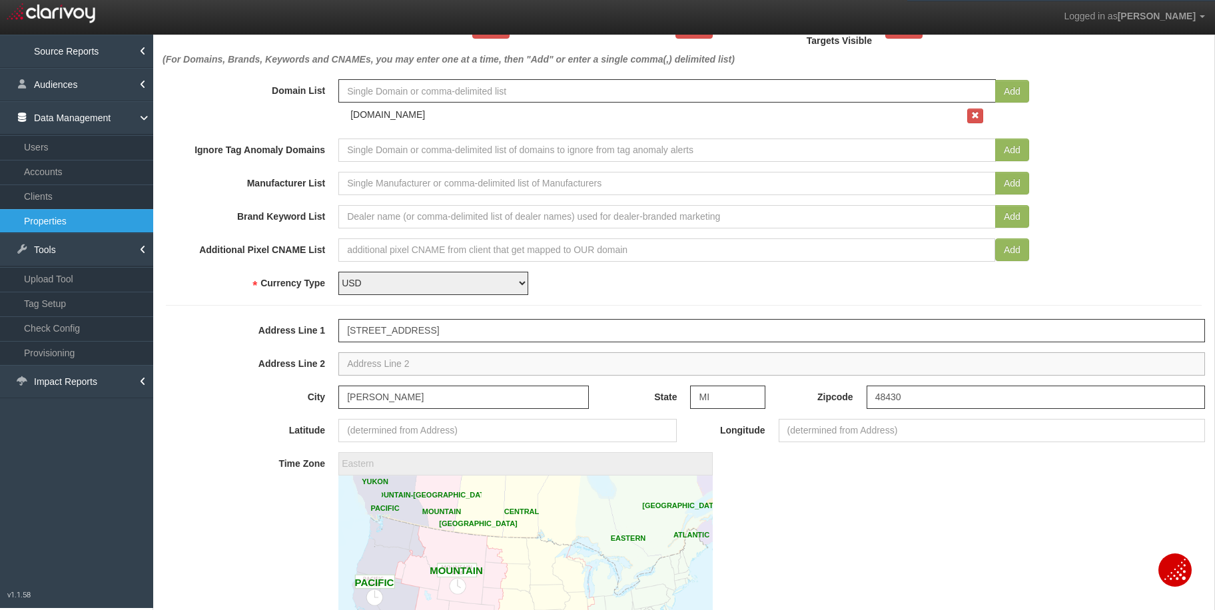
scroll to position [378, 0]
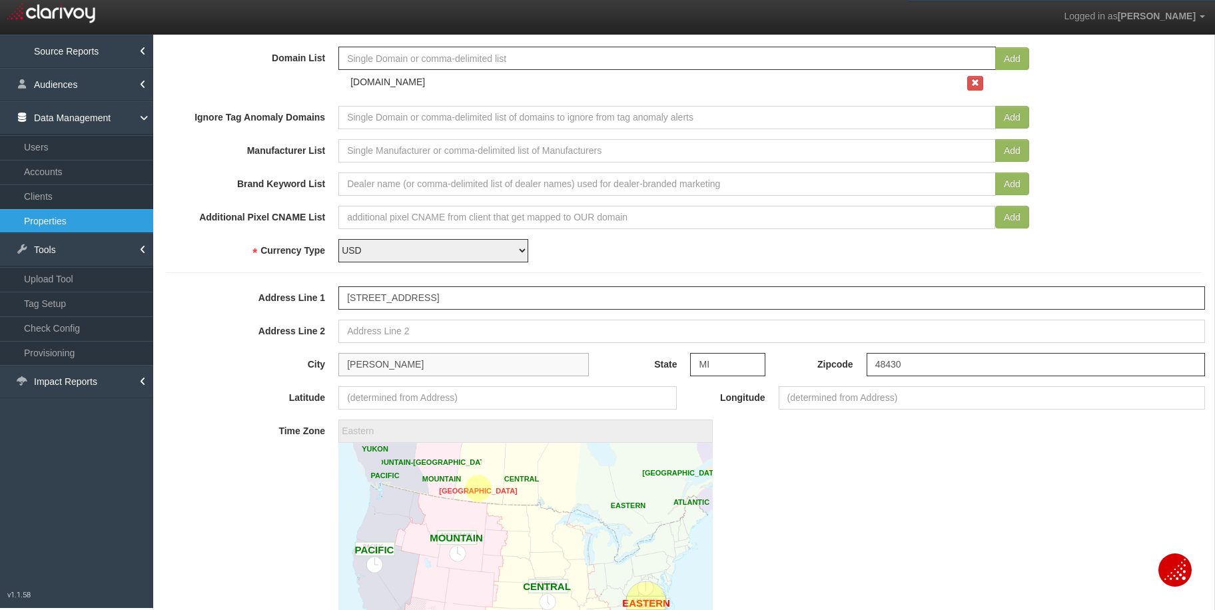
type input "42.7959819"
type input "-83.7354996"
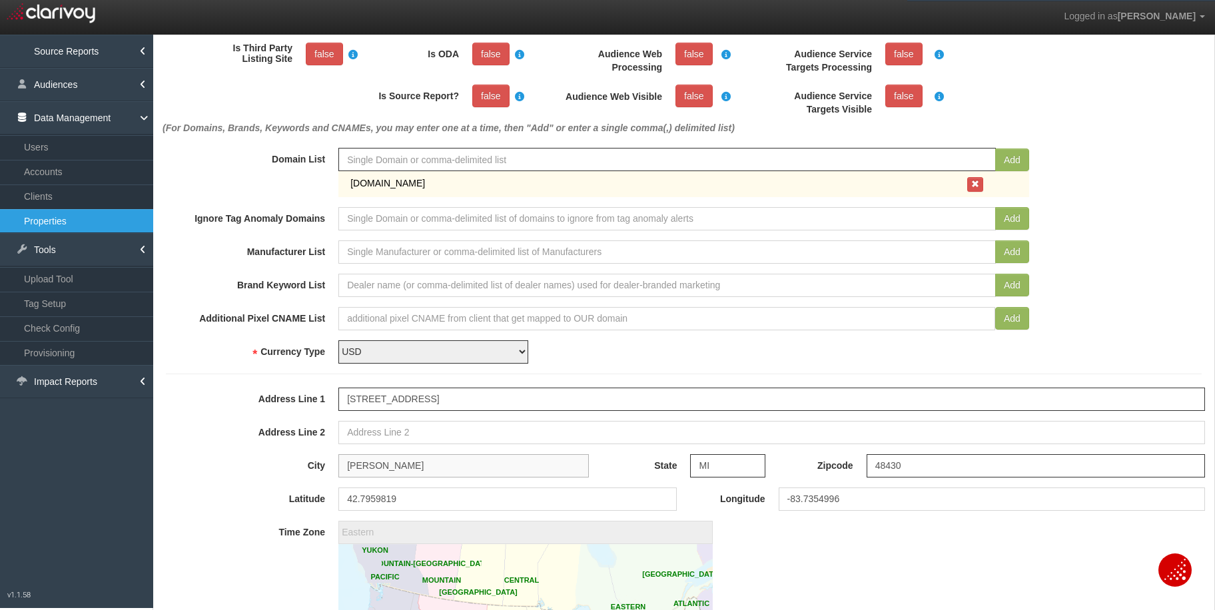
scroll to position [678, 0]
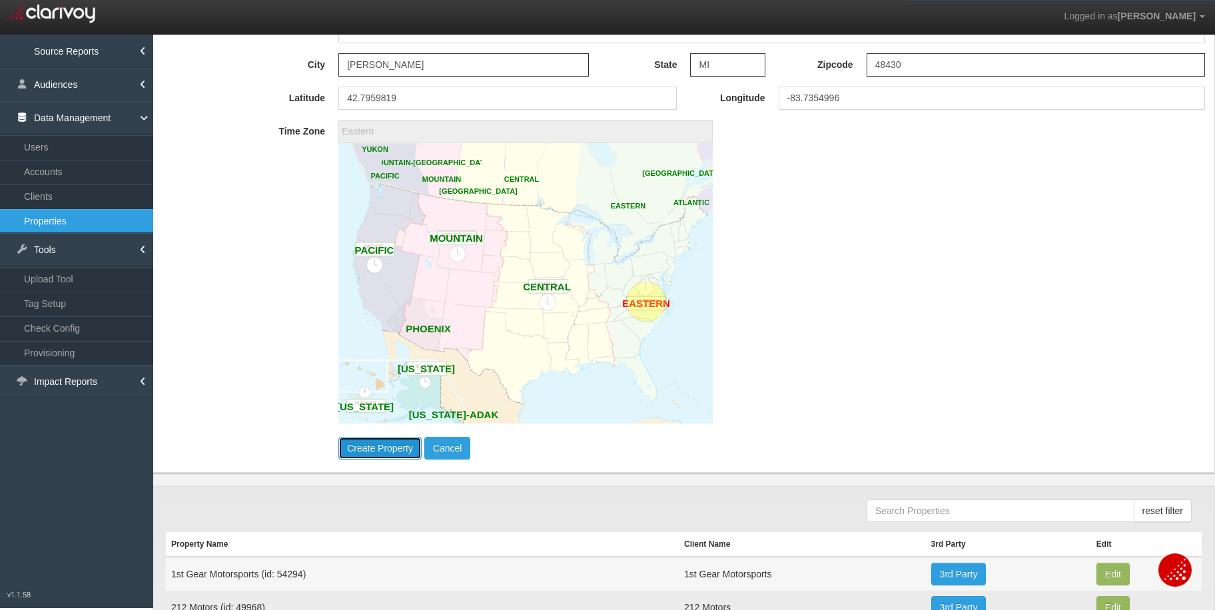
click at [374, 456] on button "Create Property" at bounding box center [379, 448] width 83 height 23
select select "?"
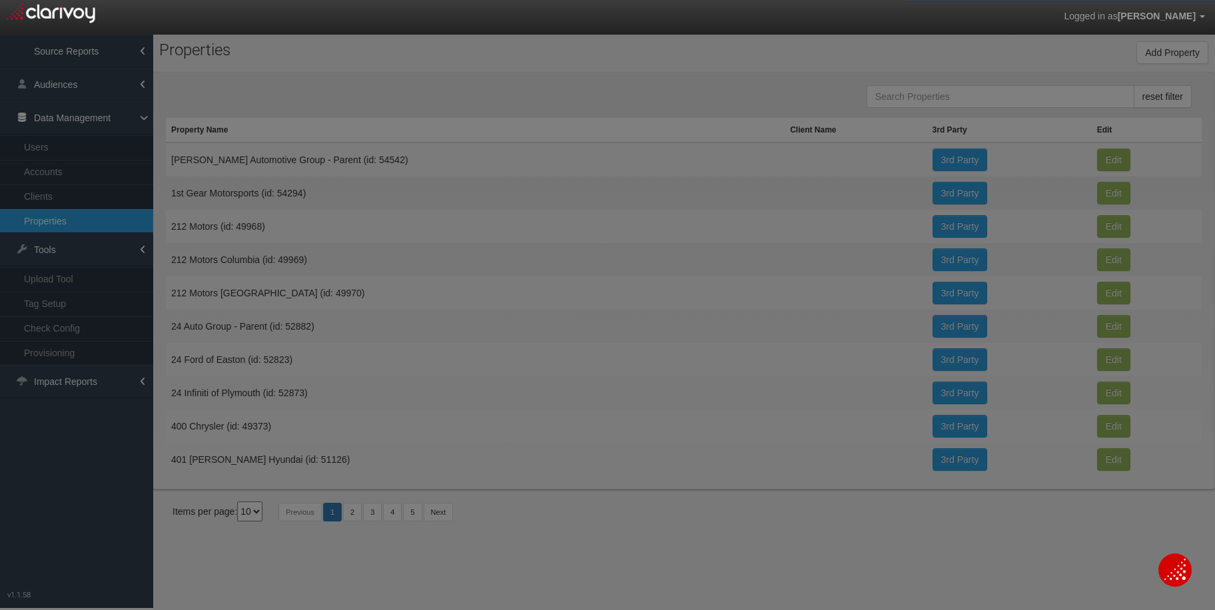
scroll to position [0, 0]
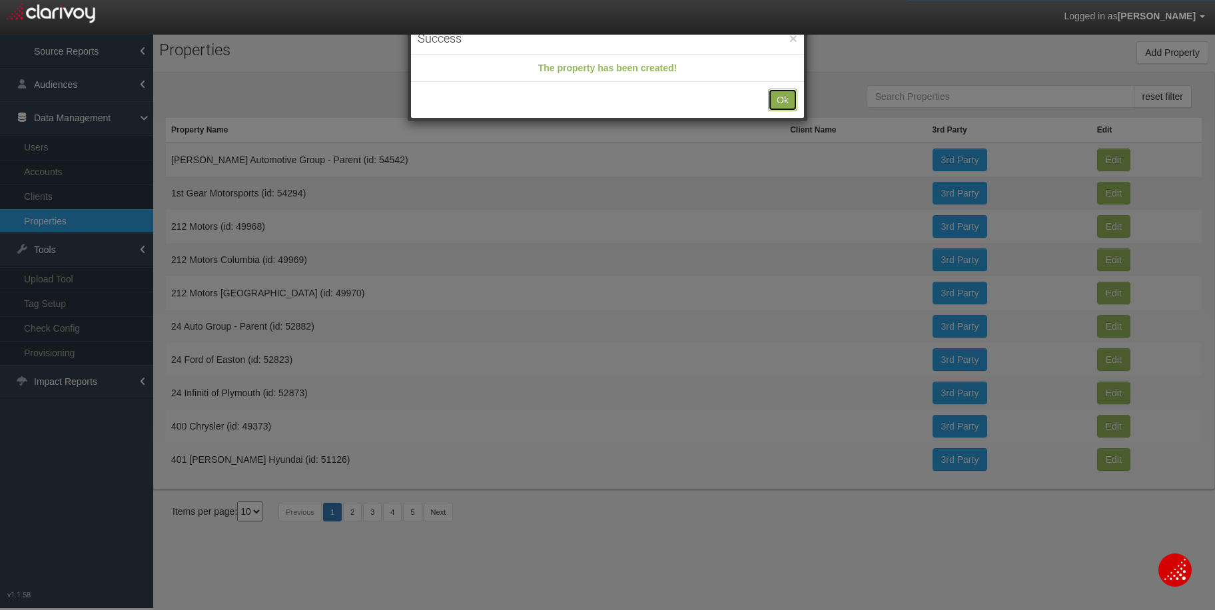
click at [780, 101] on button "Ok" at bounding box center [782, 100] width 29 height 23
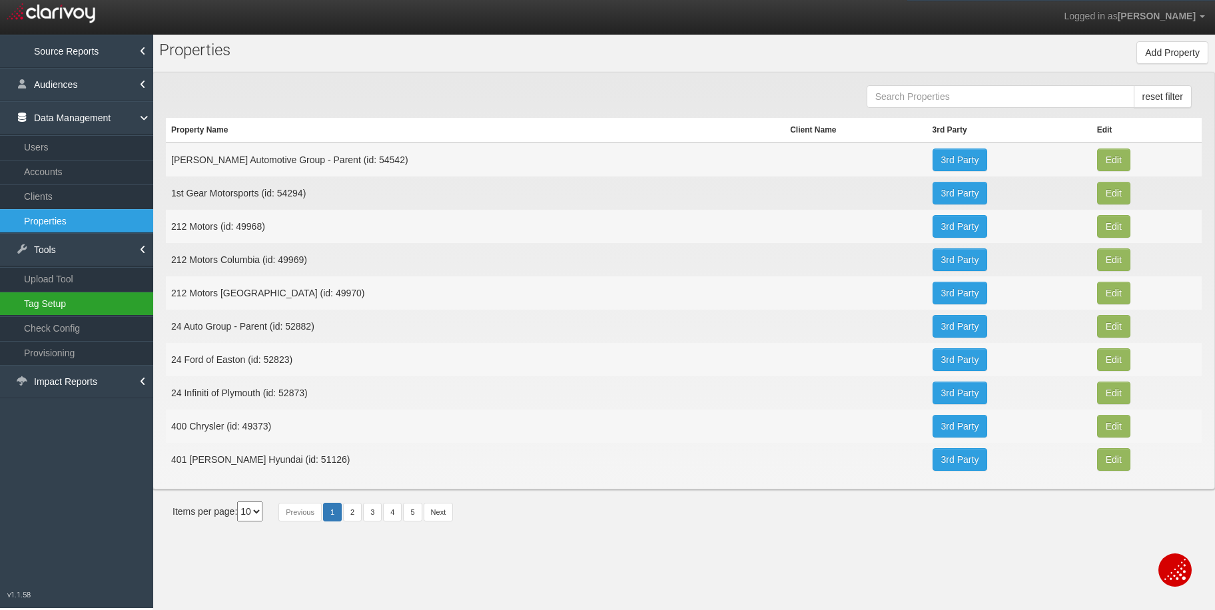
click at [35, 304] on link "Tag Setup" at bounding box center [76, 304] width 153 height 24
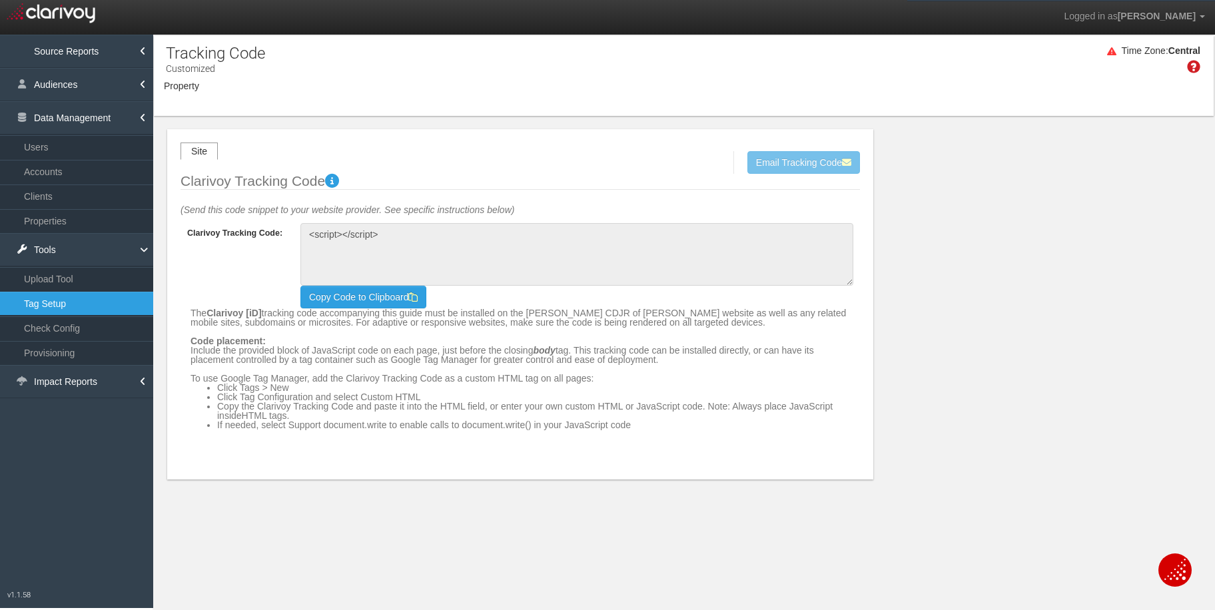
type textarea "<!-- Clarivoy Tracking Code --> <script type="text/javascript" src="//[DOMAIN_N…"
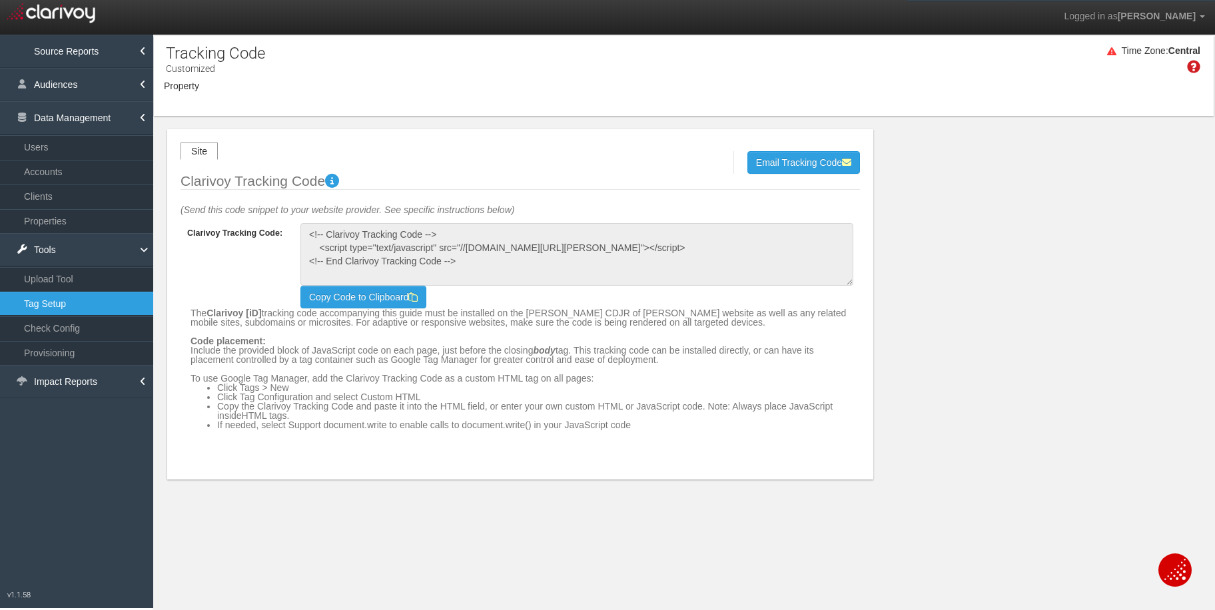
select select "object:24883"
click at [309, 101] on button "[PERSON_NAME] CDJR of [PERSON_NAME]" at bounding box center [297, 96] width 191 height 21
click at [0, 0] on label "[PERSON_NAME] CDJR of [PERSON_NAME]" at bounding box center [0, 0] width 0 height 0
click at [0, 0] on input "[PERSON_NAME] CDJR of [PERSON_NAME]" at bounding box center [0, 0] width 0 height 0
click at [0, 0] on label "[PERSON_NAME] CDJR of [PERSON_NAME]" at bounding box center [0, 0] width 0 height 0
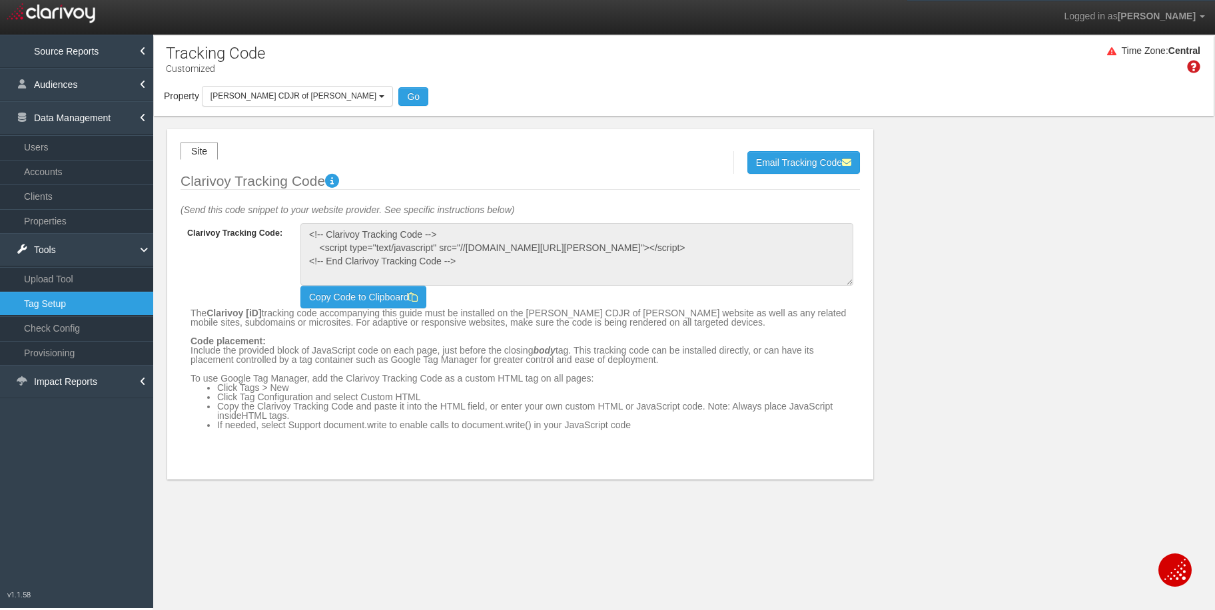
click at [0, 0] on input "[PERSON_NAME] CDJR of [PERSON_NAME]" at bounding box center [0, 0] width 0 height 0
checkbox input "true"
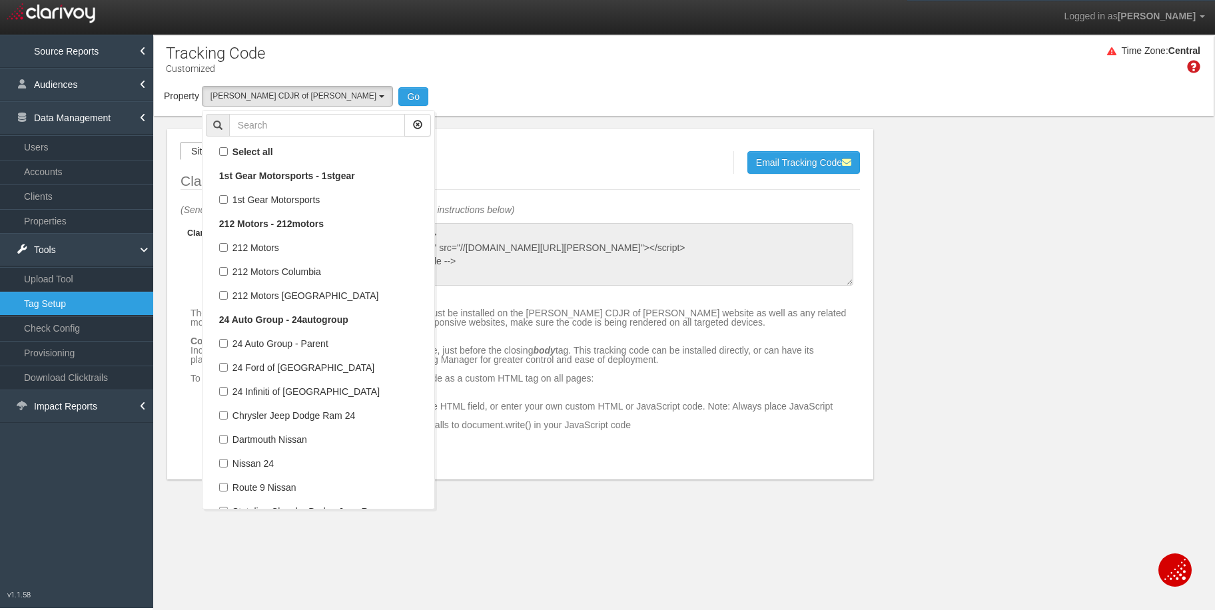
select select "object:24883"
checkbox input "true"
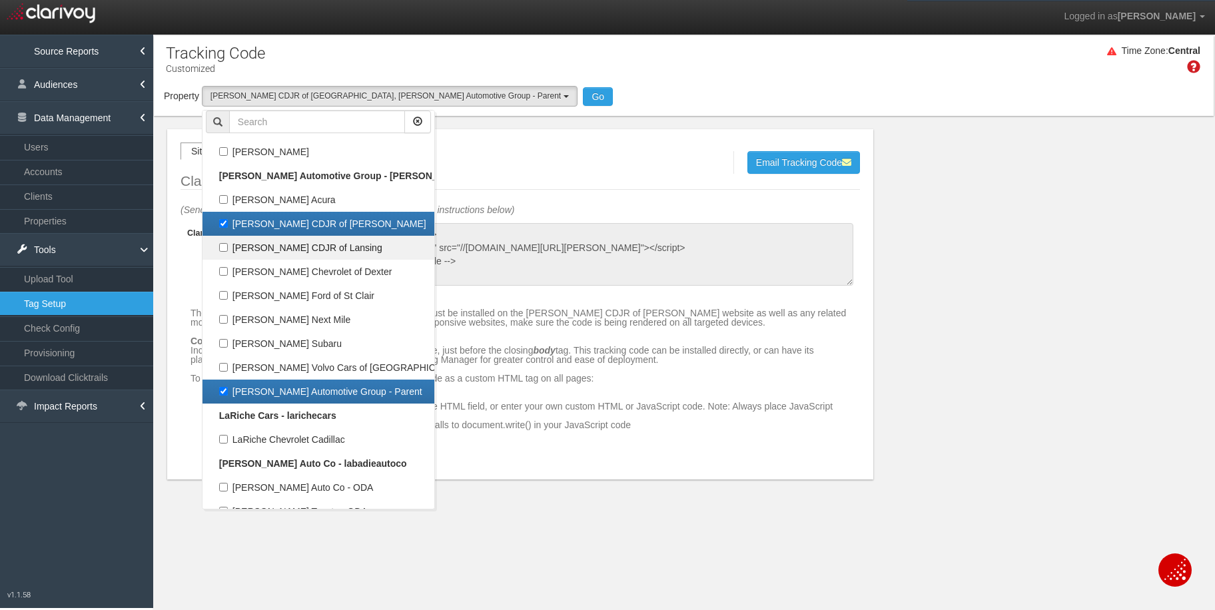
click at [226, 224] on label "[PERSON_NAME] CDJR of [PERSON_NAME]" at bounding box center [318, 223] width 225 height 17
click at [226, 224] on input "[PERSON_NAME] CDJR of [PERSON_NAME]" at bounding box center [223, 223] width 9 height 9
checkbox input "false"
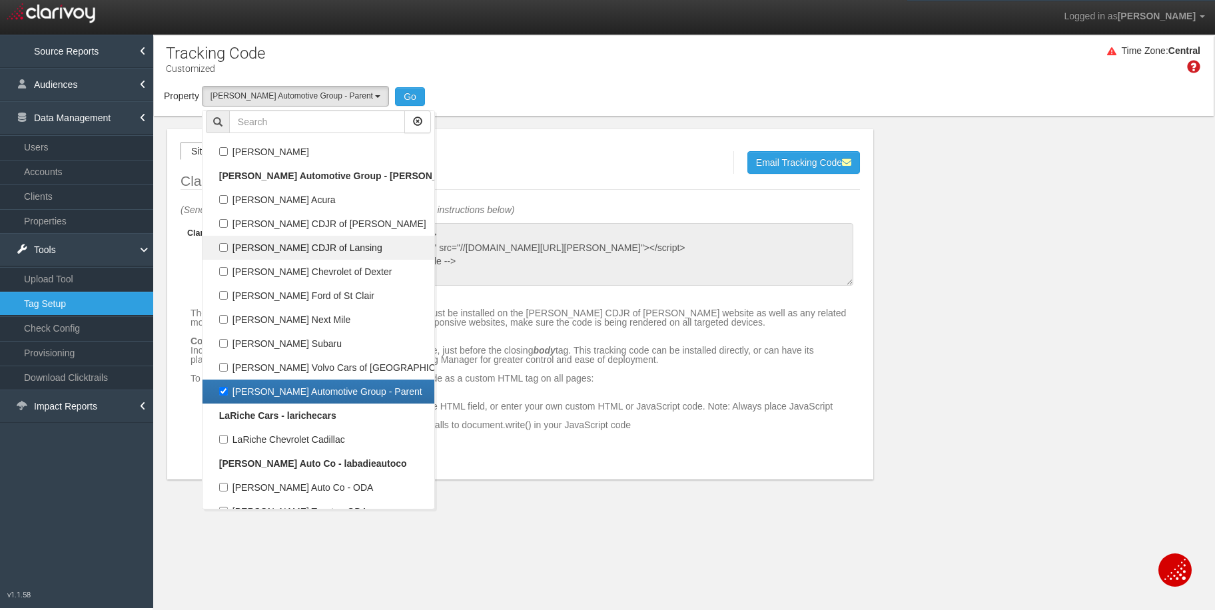
select select "object:24890"
click at [396, 93] on button "Go" at bounding box center [410, 96] width 30 height 19
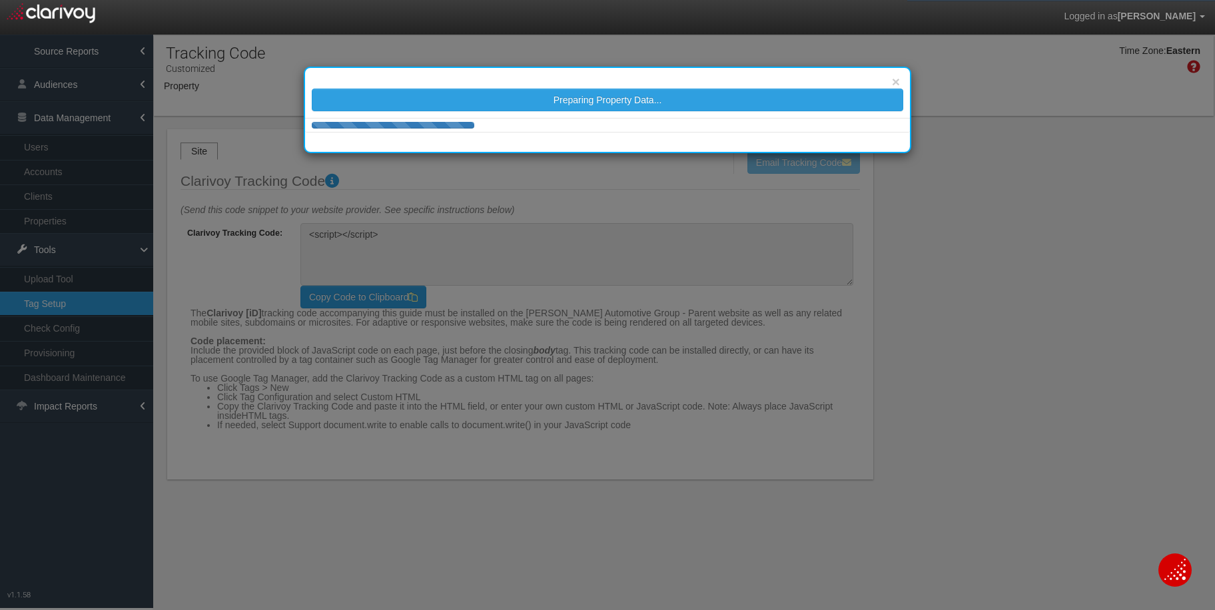
type textarea "<!-- Clarivoy Tracking Code --> <script type="text/javascript" src="//[DOMAIN_N…"
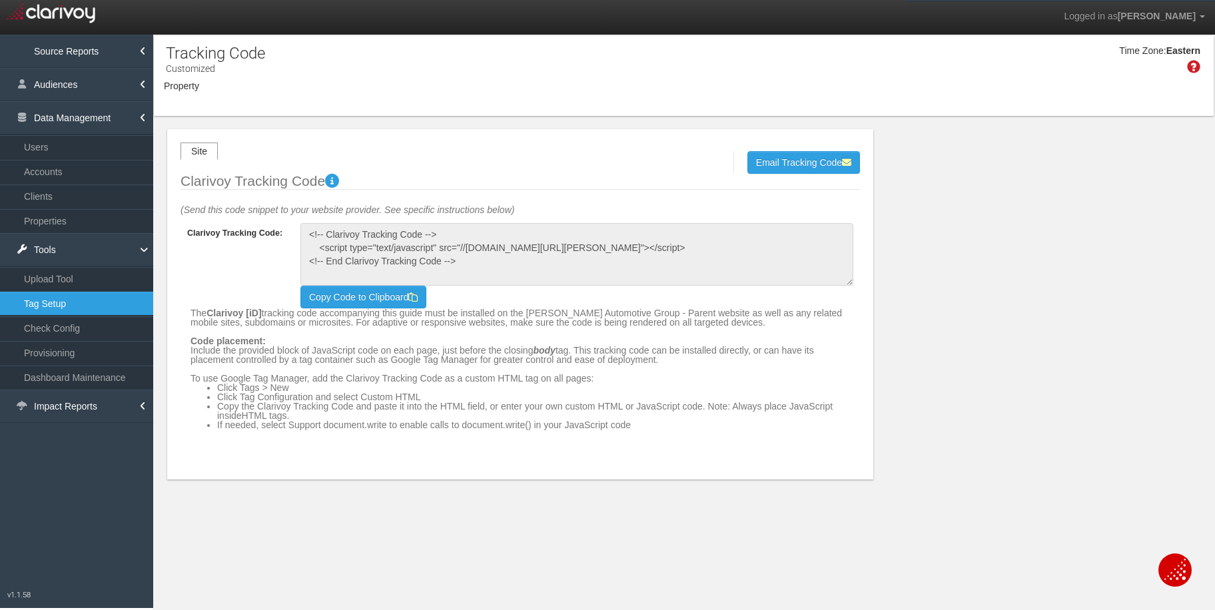
select select "object:31856"
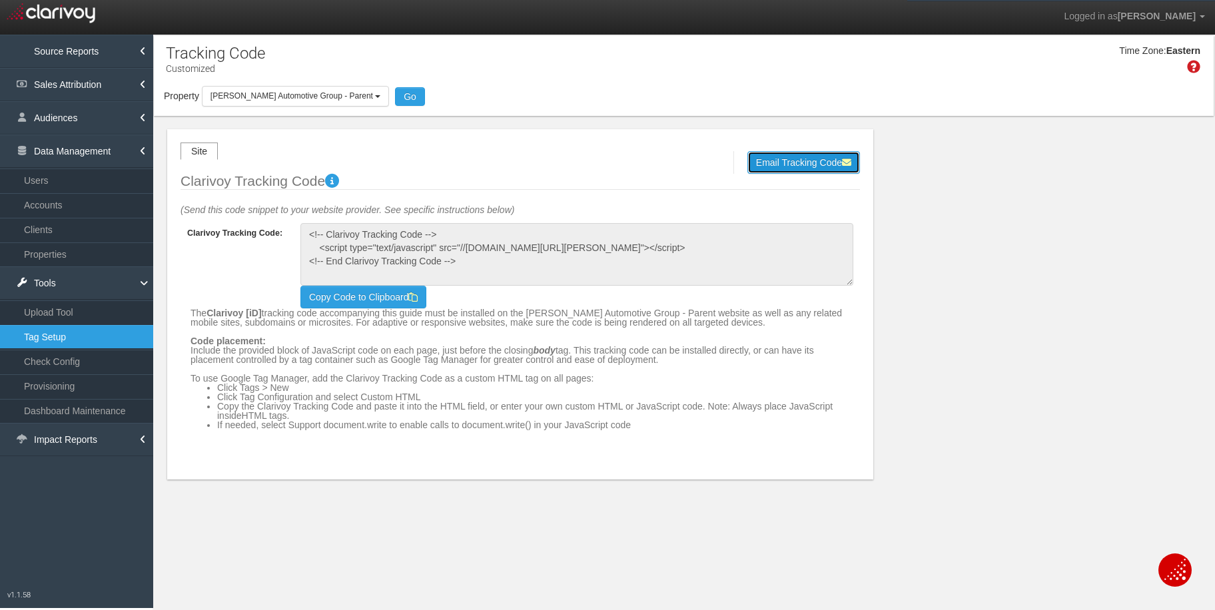
click at [765, 157] on button "Email Tracking Code" at bounding box center [803, 162] width 113 height 23
click at [578, 168] on input "email" at bounding box center [592, 162] width 122 height 15
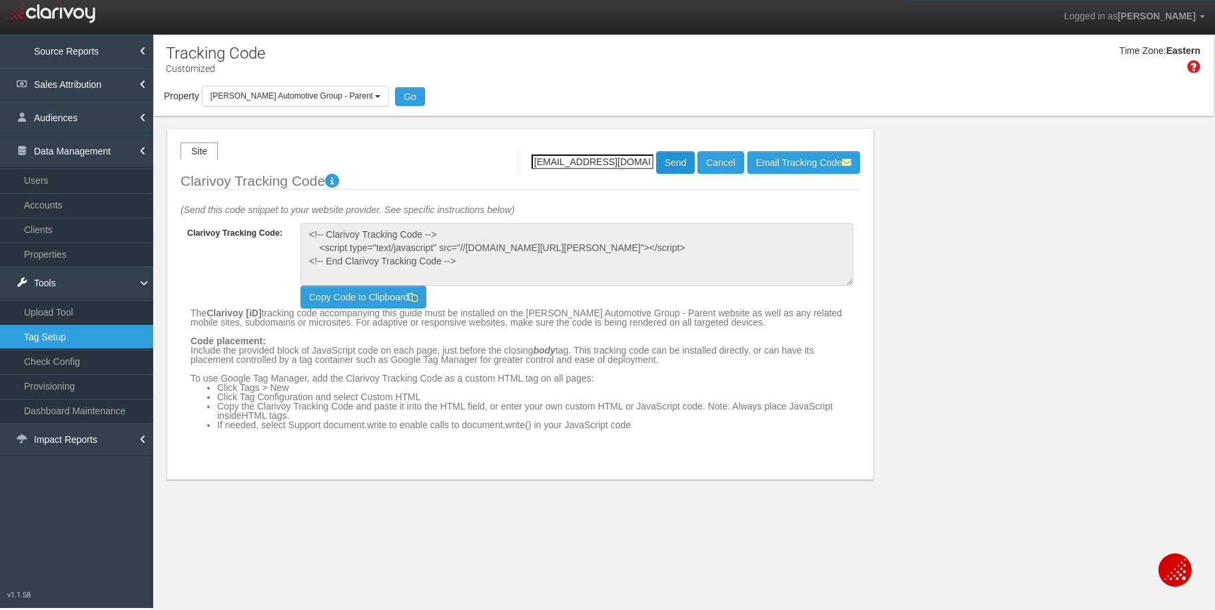
type input "[EMAIL_ADDRESS][DOMAIN_NAME]"
click at [656, 159] on button "Send" at bounding box center [675, 162] width 39 height 23
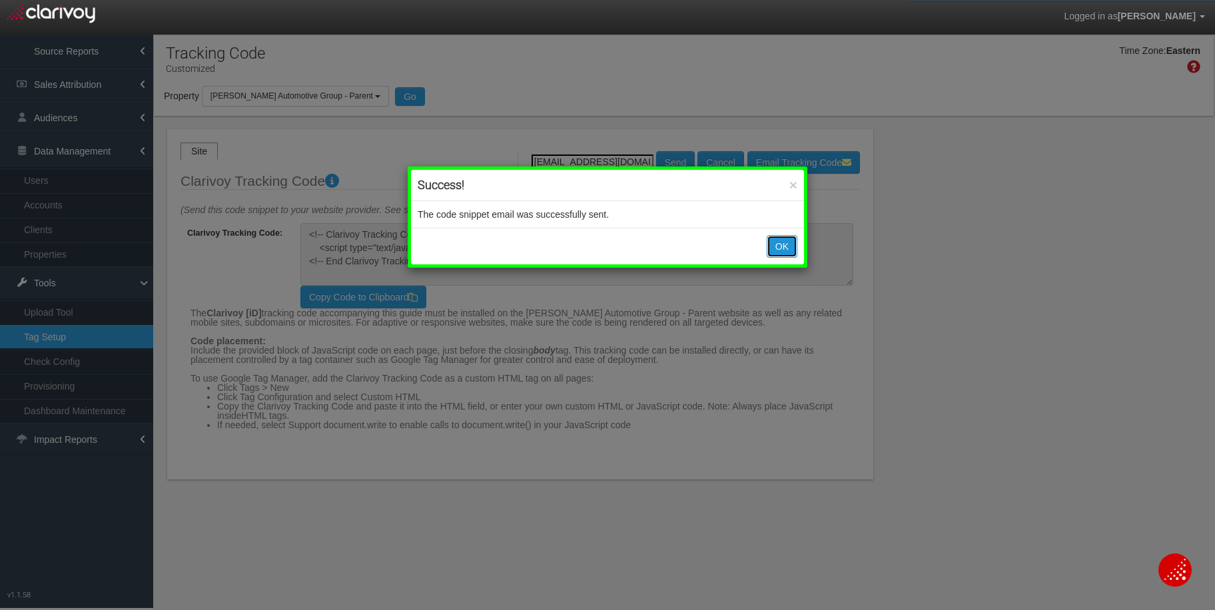
click at [776, 246] on button "OK" at bounding box center [782, 246] width 31 height 23
